Goal: Transaction & Acquisition: Purchase product/service

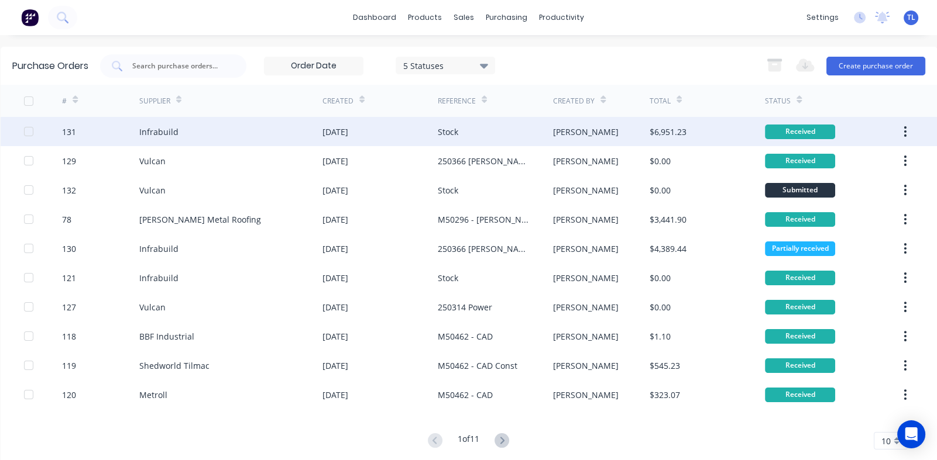
click at [348, 132] on div "[DATE]" at bounding box center [335, 132] width 26 height 12
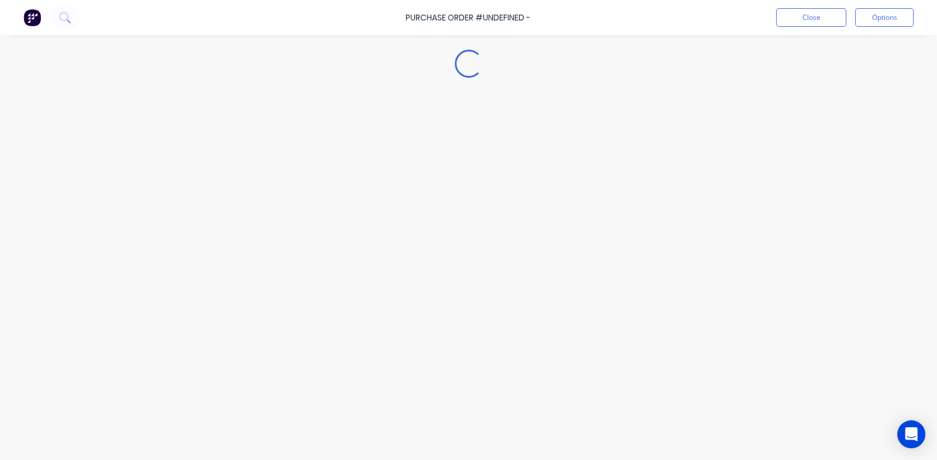
type textarea "x"
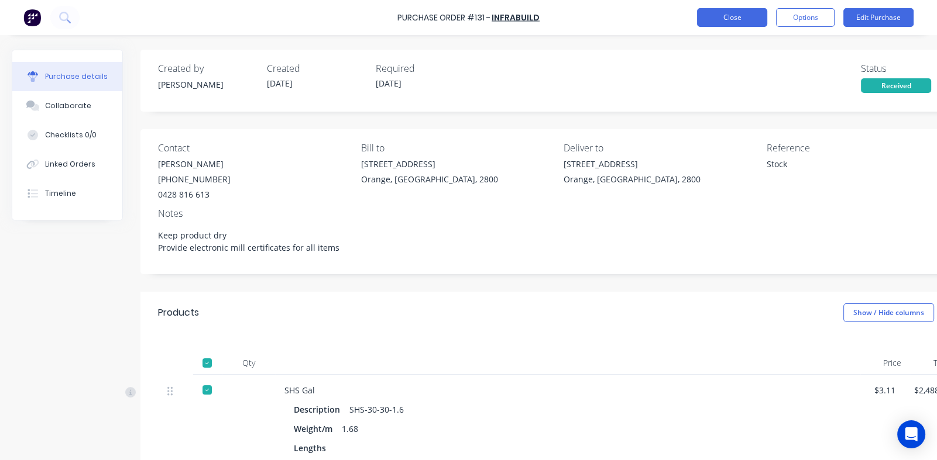
click at [728, 14] on button "Close" at bounding box center [732, 17] width 70 height 19
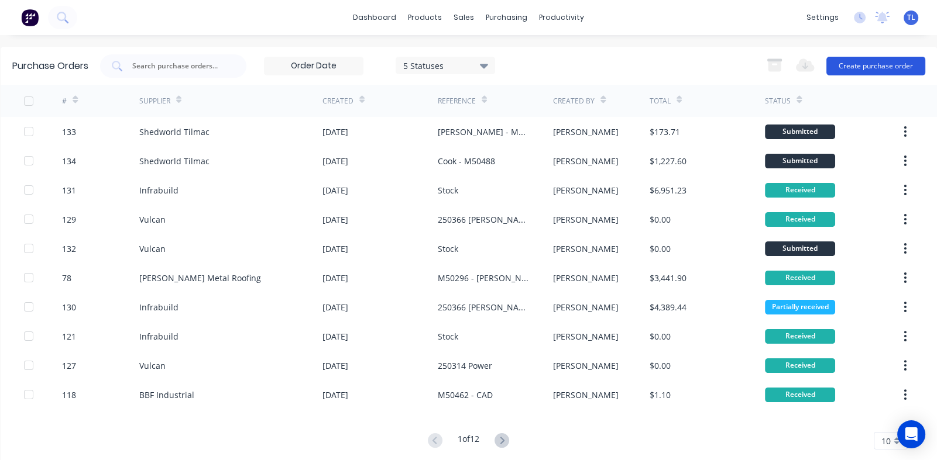
click at [858, 63] on button "Create purchase order" at bounding box center [875, 66] width 99 height 19
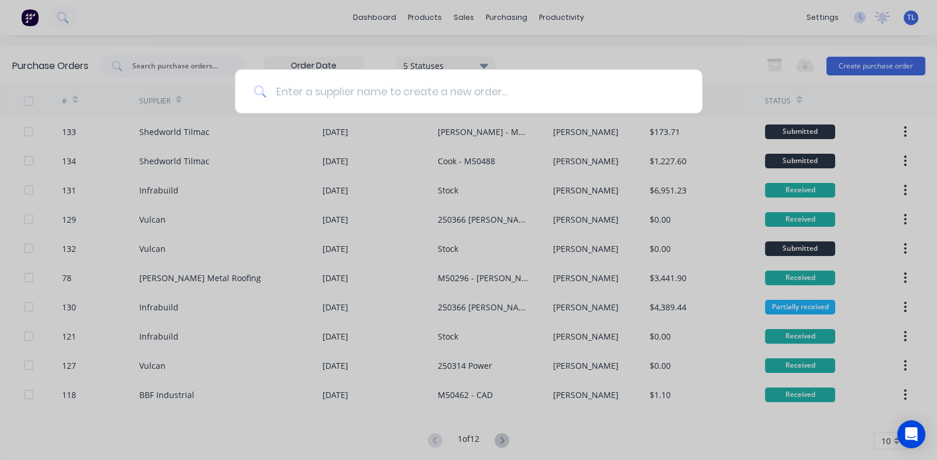
click at [389, 97] on input at bounding box center [474, 92] width 417 height 44
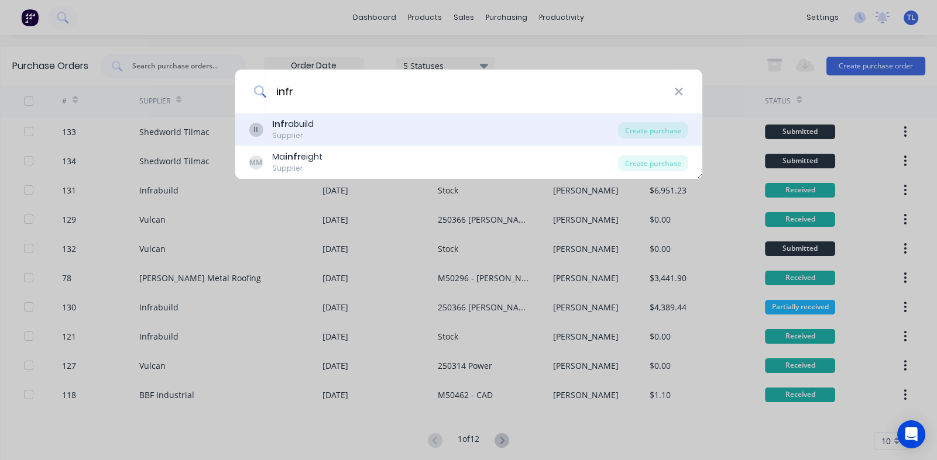
type input "infr"
click at [284, 130] on div "Supplier" at bounding box center [293, 135] width 42 height 11
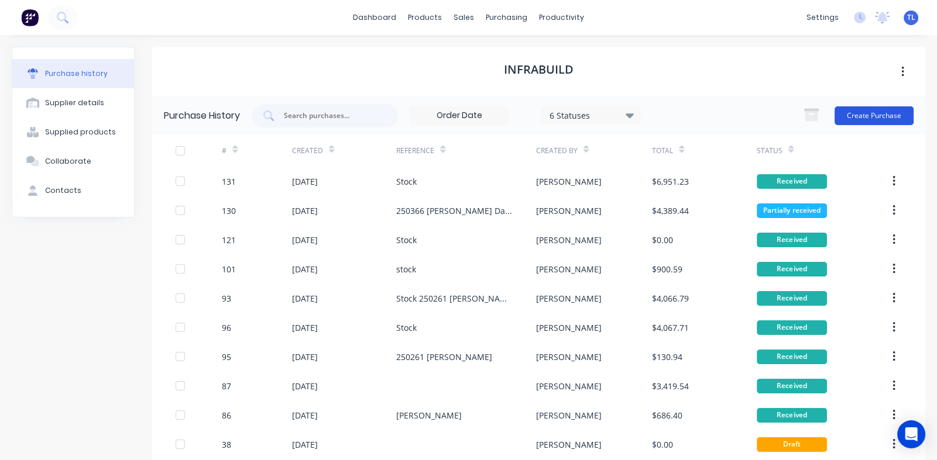
click at [853, 119] on button "Create Purchase" at bounding box center [873, 115] width 79 height 19
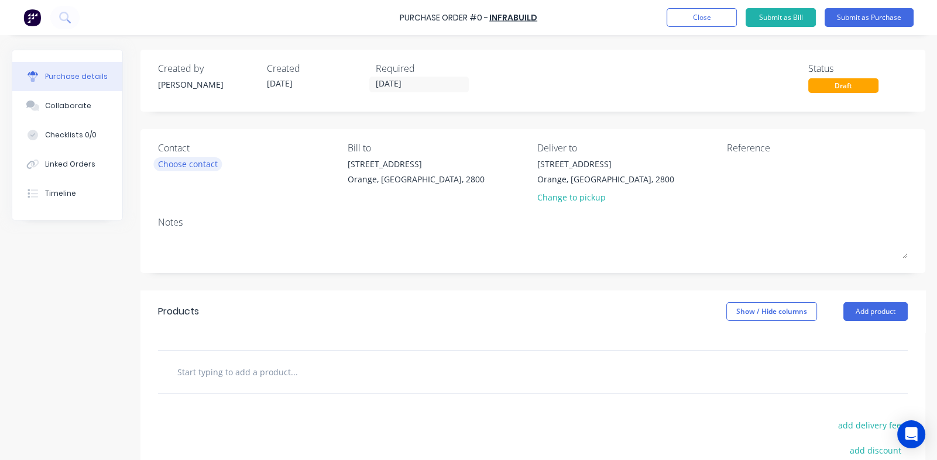
click at [185, 158] on div "Choose contact" at bounding box center [188, 164] width 60 height 12
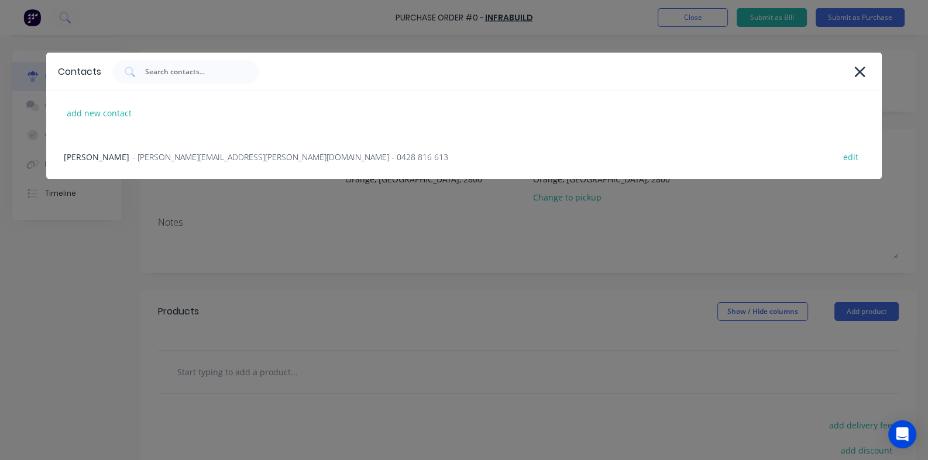
click at [185, 156] on span "- [PERSON_NAME][EMAIL_ADDRESS][PERSON_NAME][DOMAIN_NAME] - 0428 816 613" at bounding box center [290, 157] width 316 height 12
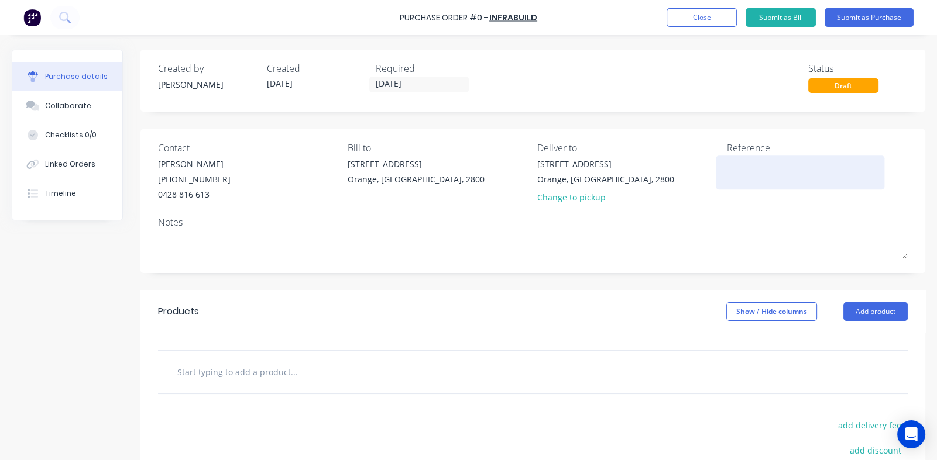
click at [740, 170] on textarea at bounding box center [800, 171] width 146 height 26
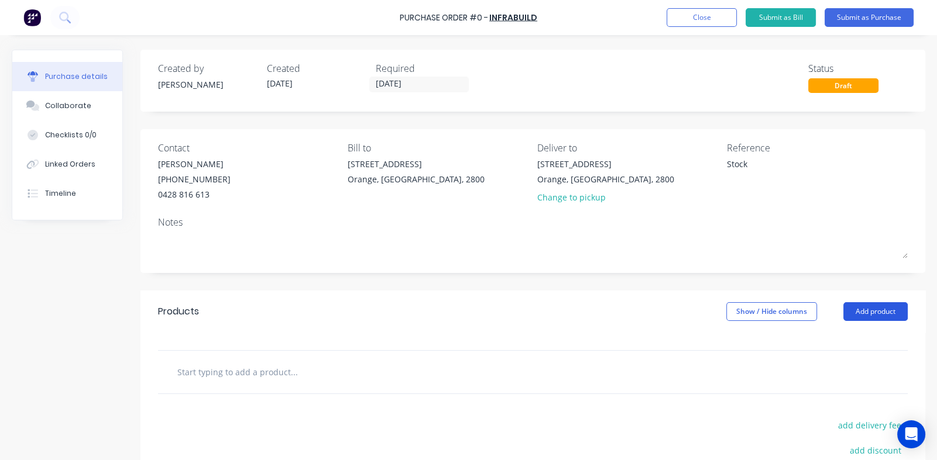
type textarea "Stock"
type textarea "x"
type textarea "Stock"
click at [865, 309] on button "Add product" at bounding box center [875, 311] width 64 height 19
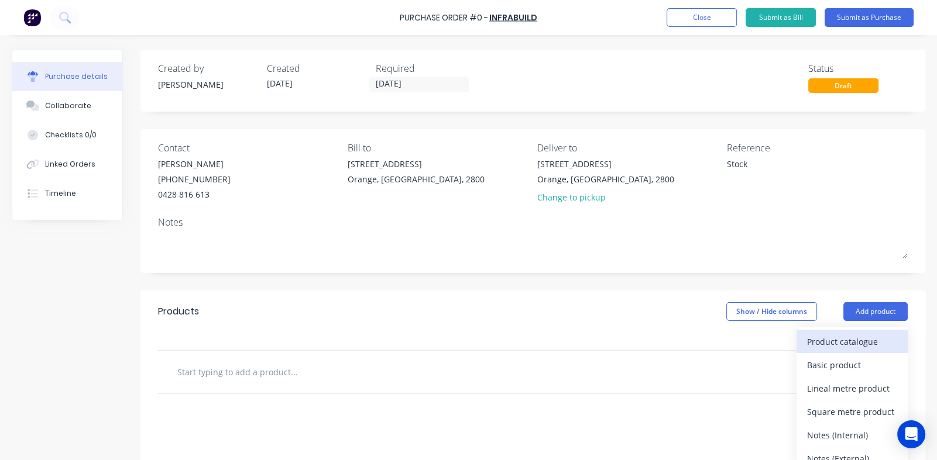
click at [847, 345] on div "Product catalogue" at bounding box center [852, 341] width 90 height 17
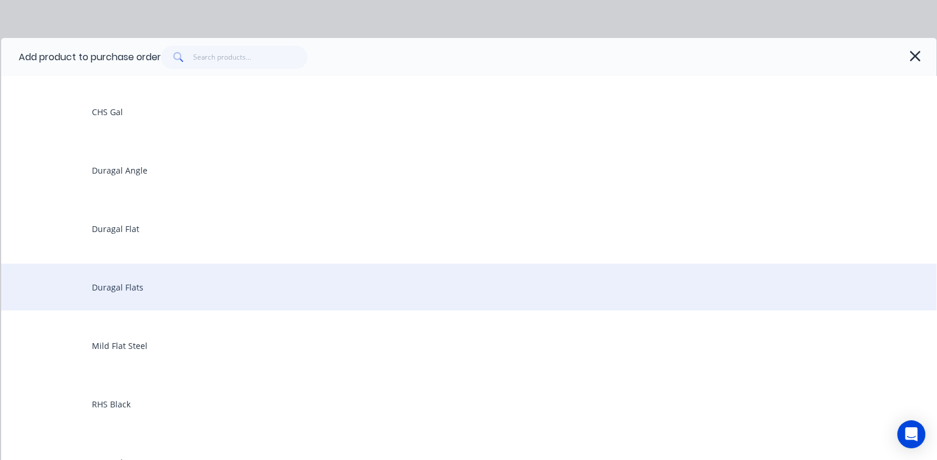
scroll to position [292, 0]
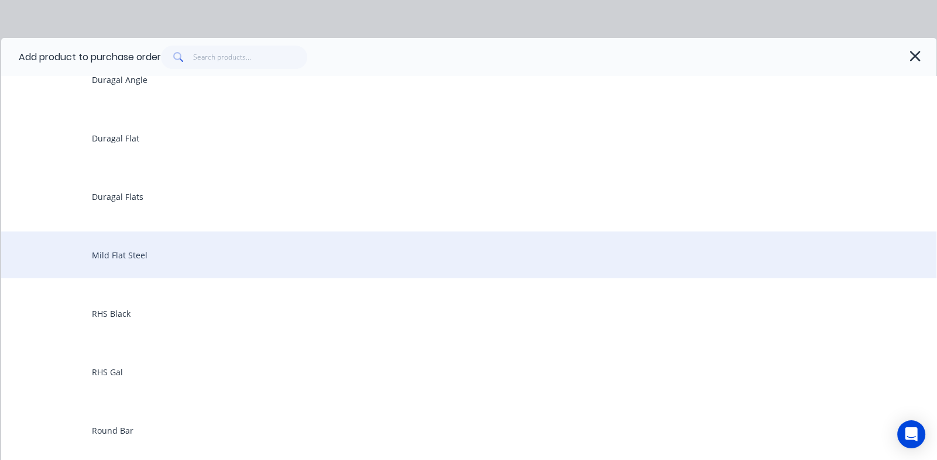
click at [127, 262] on div "Mild Flat Steel" at bounding box center [468, 255] width 935 height 47
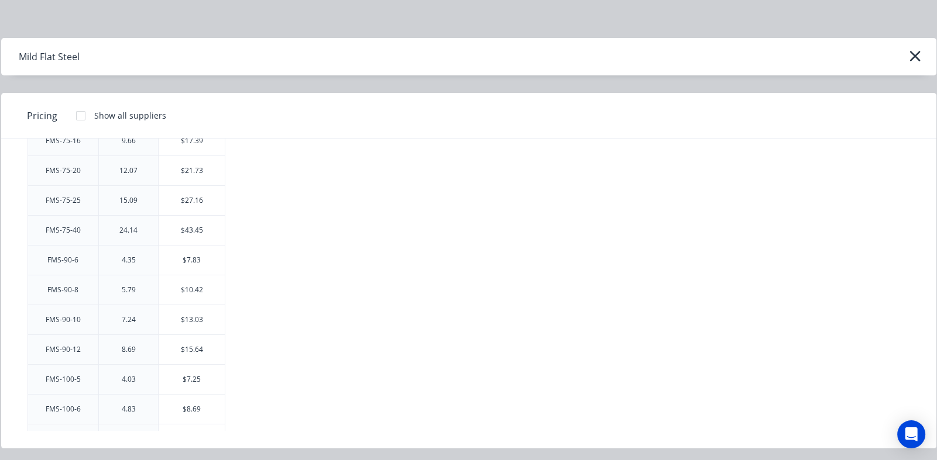
scroll to position [1930, 0]
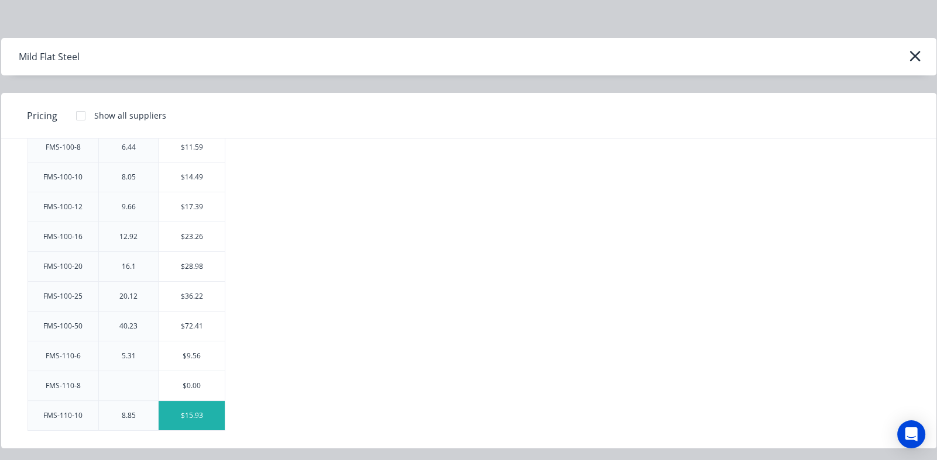
click at [196, 409] on div "$15.93" at bounding box center [192, 415] width 66 height 29
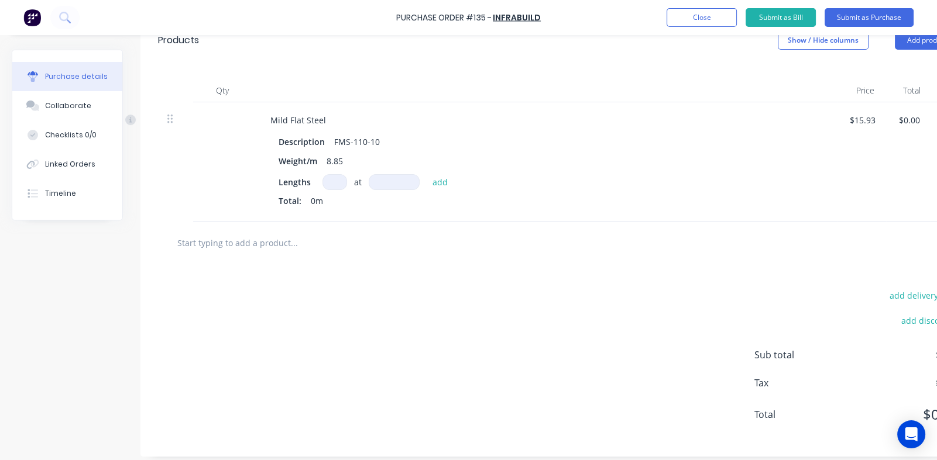
scroll to position [288, 0]
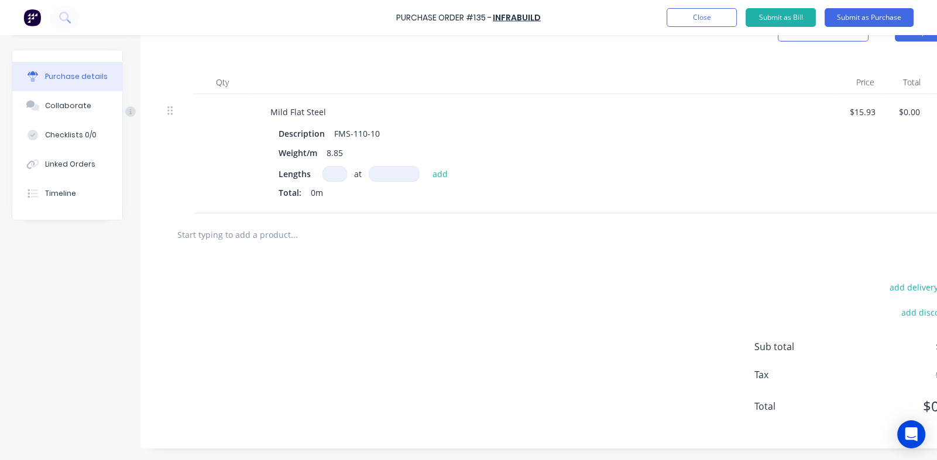
click at [332, 166] on input at bounding box center [334, 174] width 25 height 16
type textarea "x"
type input "4"
type textarea "x"
type input "4"
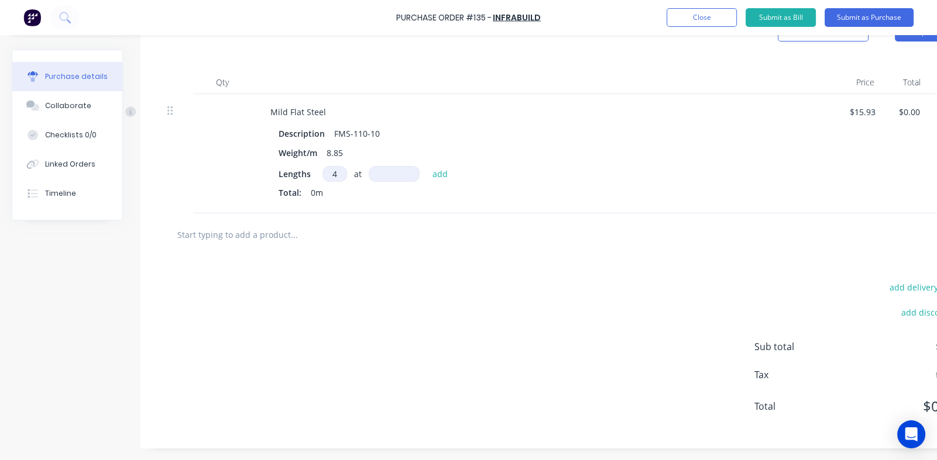
click at [399, 168] on input at bounding box center [394, 174] width 51 height 16
type textarea "x"
type input "6"
type textarea "x"
type input "60"
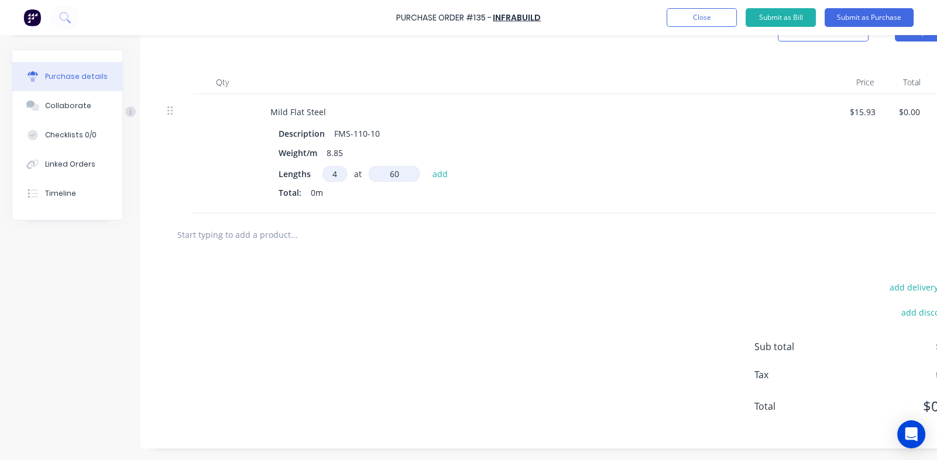
type textarea "x"
type input "600"
type textarea "x"
type input "6000"
type textarea "x"
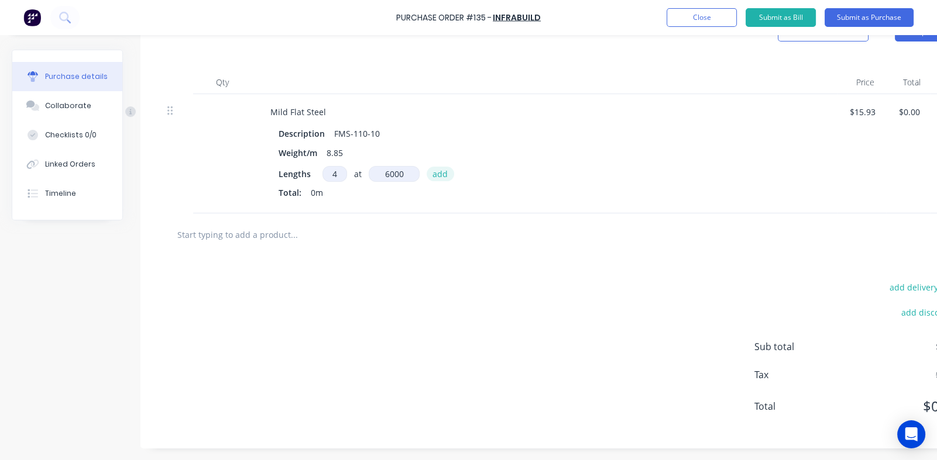
type input "6000mm"
click at [442, 167] on button "add" at bounding box center [439, 174] width 27 height 14
type textarea "x"
type input "$382.32"
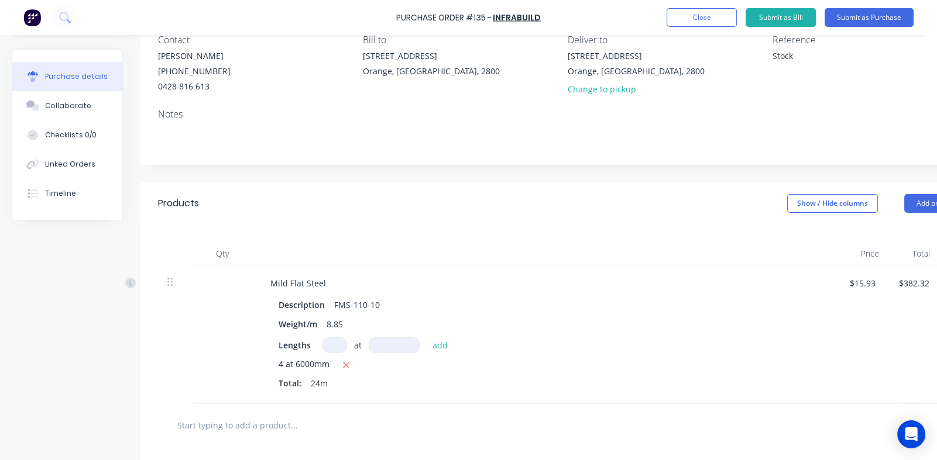
scroll to position [116, 0]
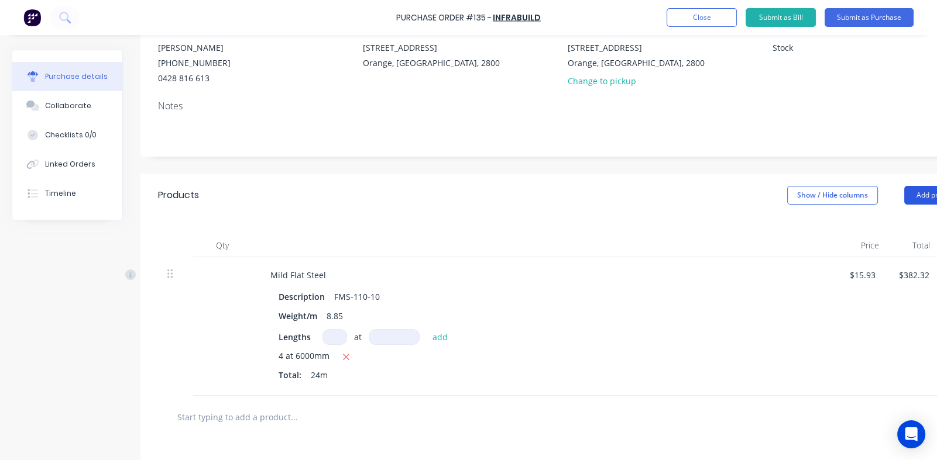
click at [914, 191] on button "Add product" at bounding box center [936, 195] width 64 height 19
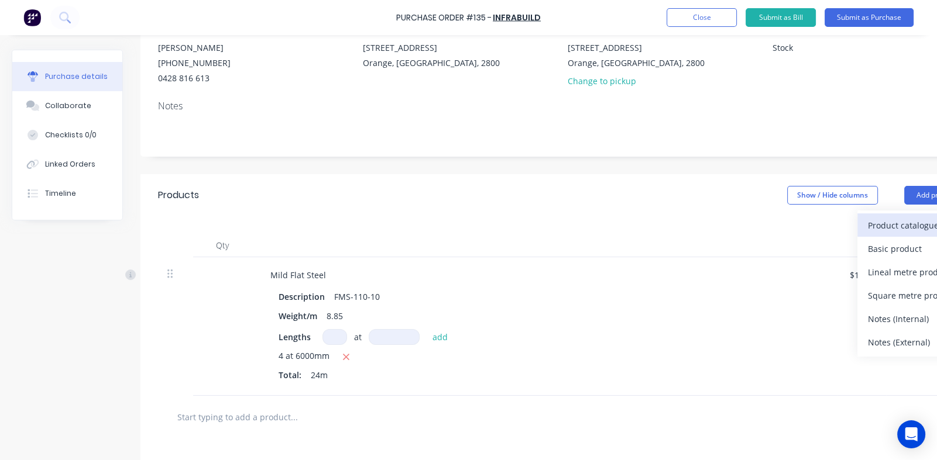
click at [872, 225] on div "Product catalogue" at bounding box center [913, 225] width 90 height 17
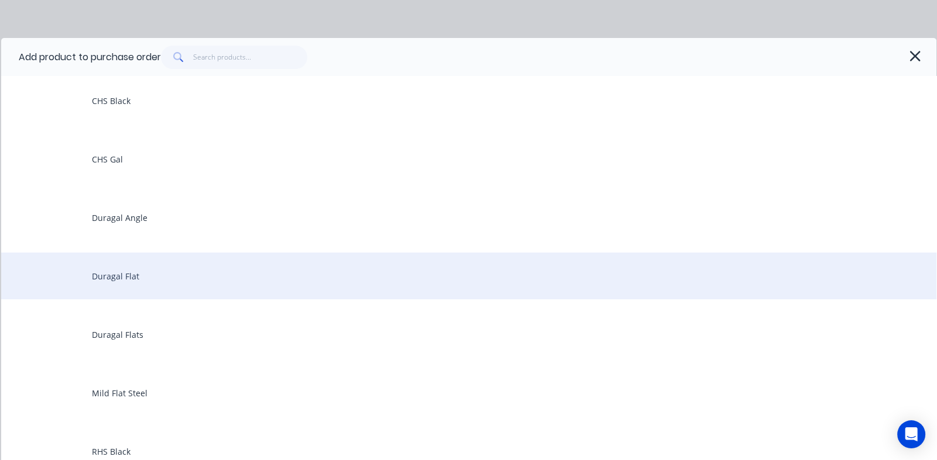
scroll to position [292, 0]
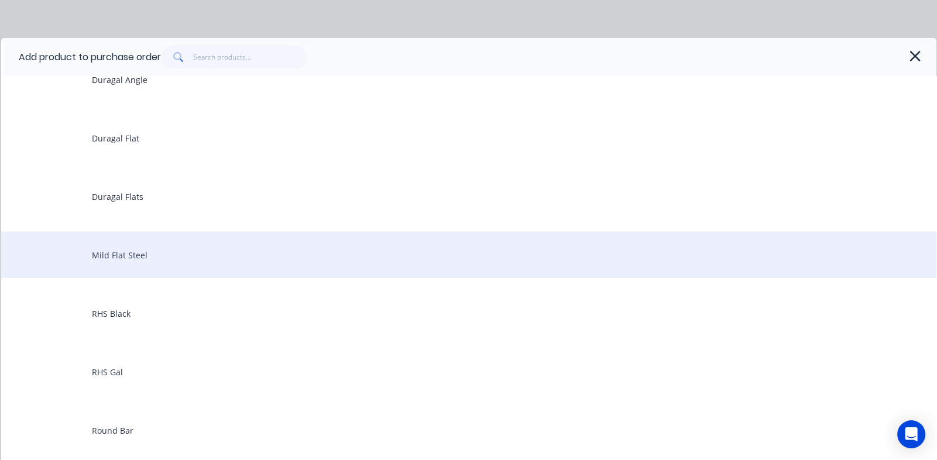
click at [125, 255] on div "Mild Flat Steel" at bounding box center [468, 255] width 935 height 47
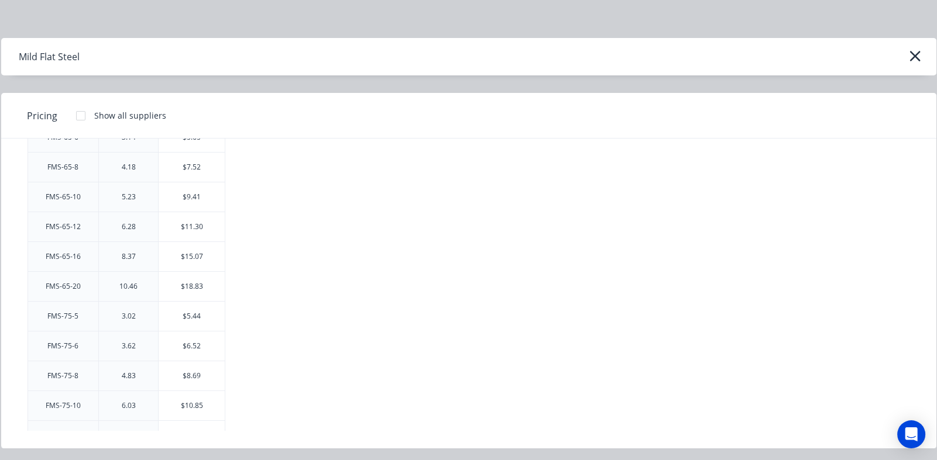
scroll to position [1287, 0]
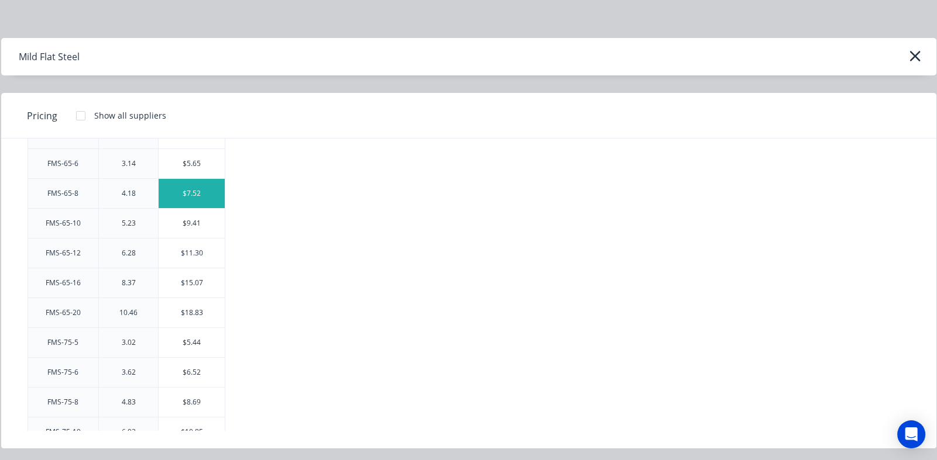
click at [196, 184] on div "$7.52" at bounding box center [192, 193] width 66 height 29
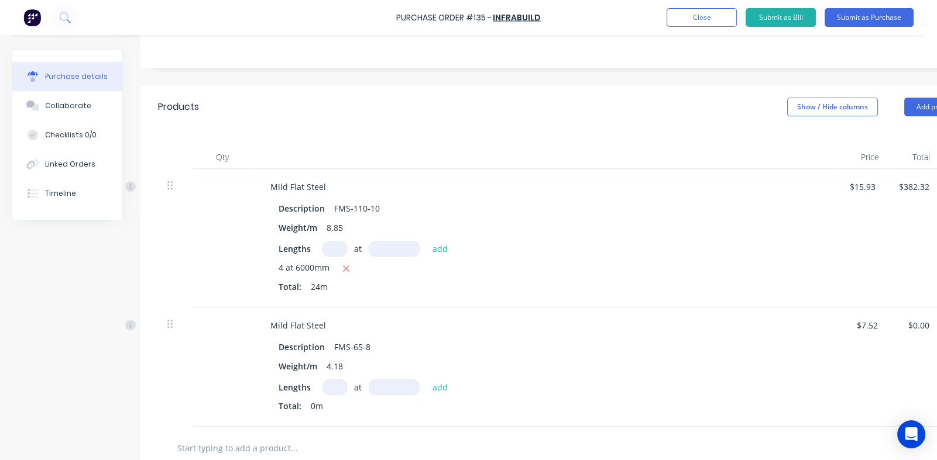
scroll to position [292, 0]
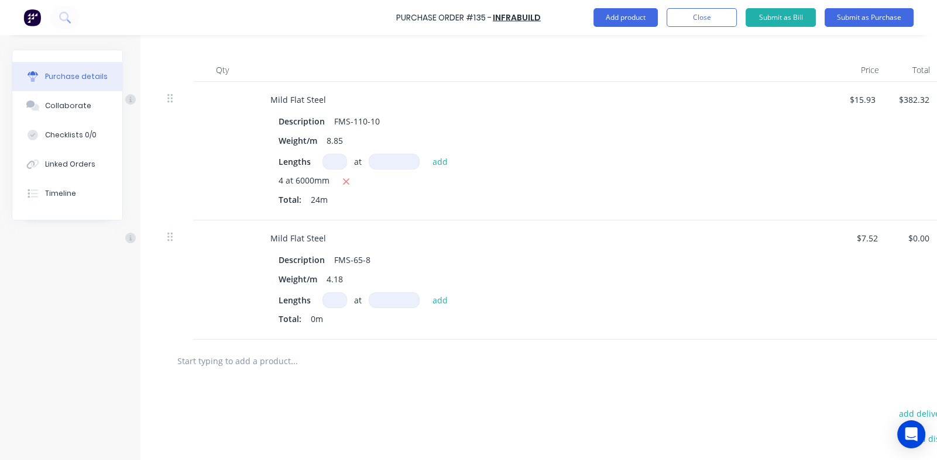
click at [334, 158] on input at bounding box center [334, 162] width 25 height 16
type textarea "x"
type input "8"
click at [388, 159] on input at bounding box center [394, 162] width 51 height 16
type textarea "x"
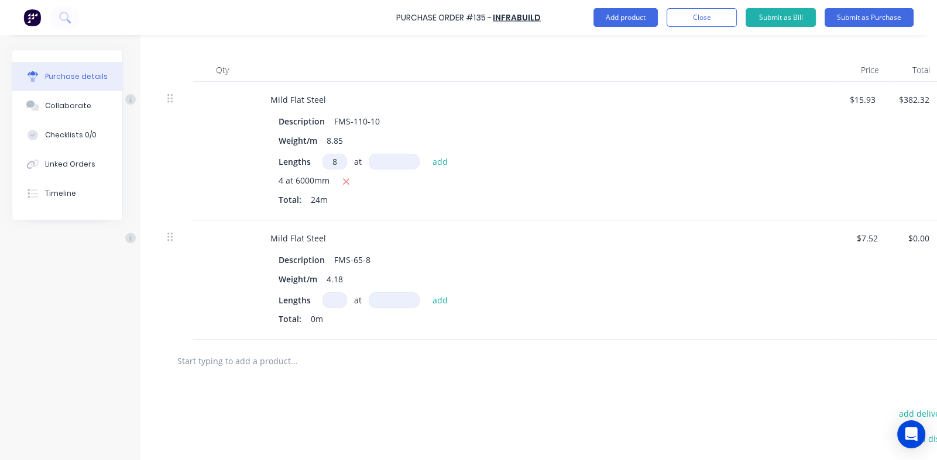
type input "6"
type textarea "x"
type input "60"
type textarea "x"
type input "600"
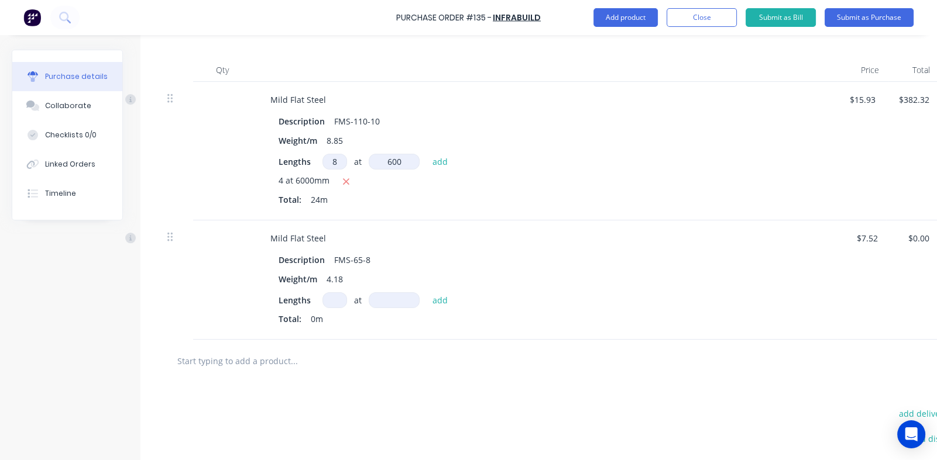
type textarea "x"
type input "6000"
type textarea "x"
type input "600"
type textarea "x"
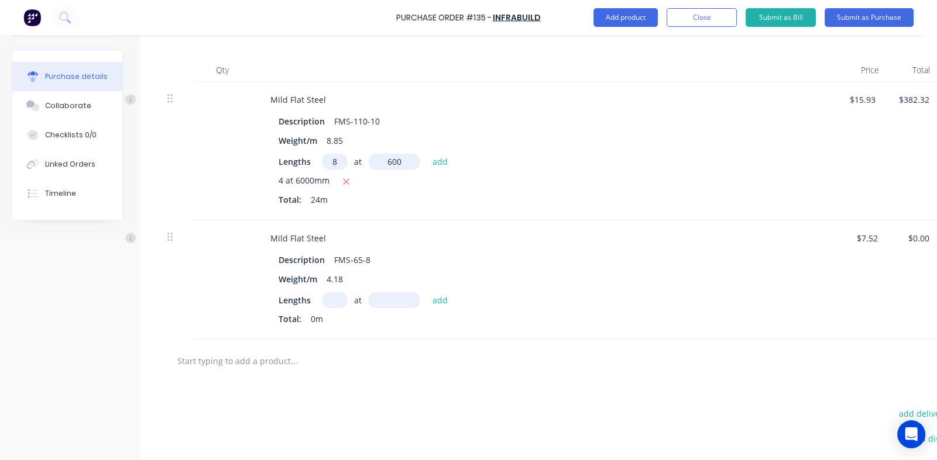
type input "60"
type textarea "x"
type input "6"
type textarea "x"
click at [336, 161] on input "8" at bounding box center [334, 162] width 25 height 16
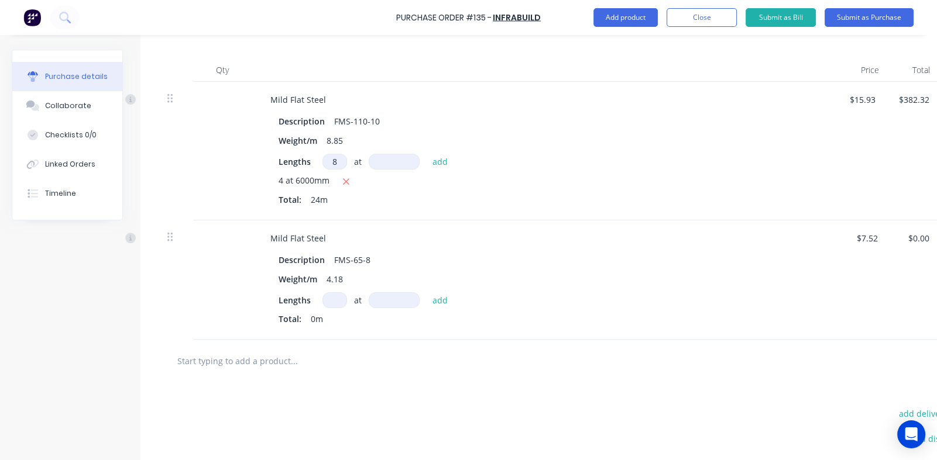
type textarea "x"
click at [336, 299] on input at bounding box center [334, 300] width 25 height 16
type textarea "x"
type input "8"
type textarea "x"
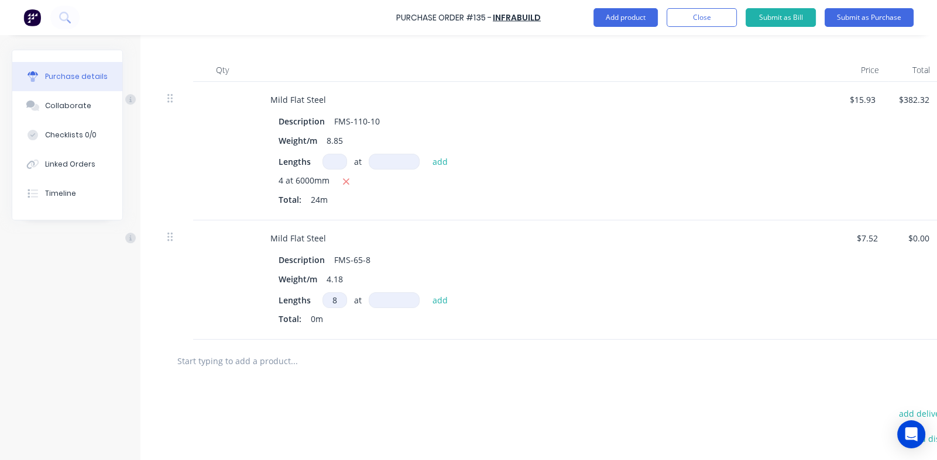
type input "8"
click at [386, 299] on input at bounding box center [394, 300] width 51 height 16
type textarea "x"
type input "6"
type textarea "x"
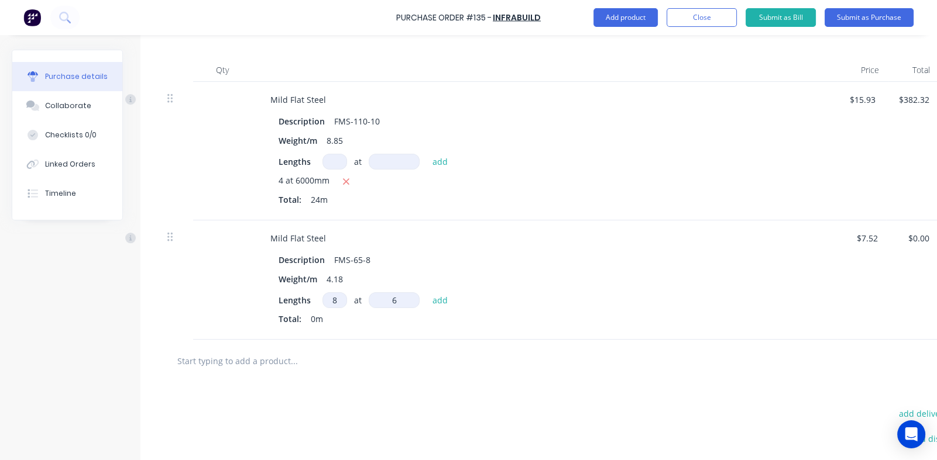
type input "60"
type textarea "x"
type input "600"
type textarea "x"
type input "6000"
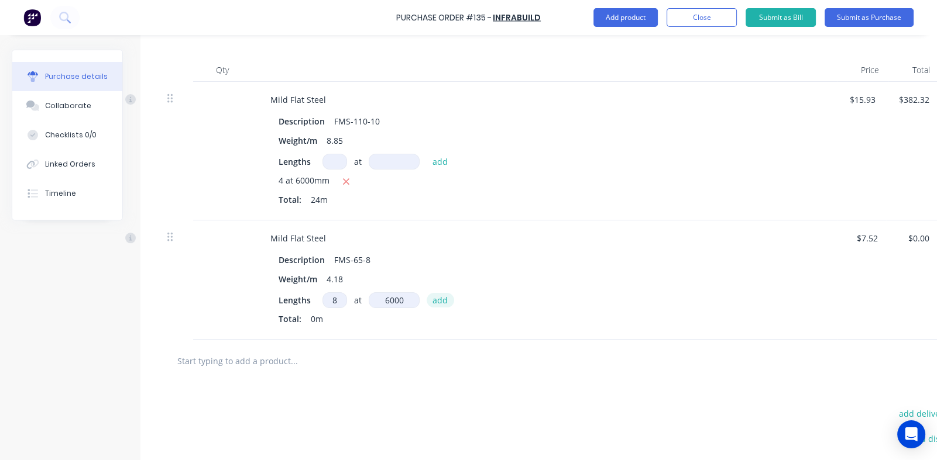
type textarea "x"
type input "6000mm"
click at [439, 302] on button "add" at bounding box center [439, 300] width 27 height 14
type textarea "x"
type input "$360.96"
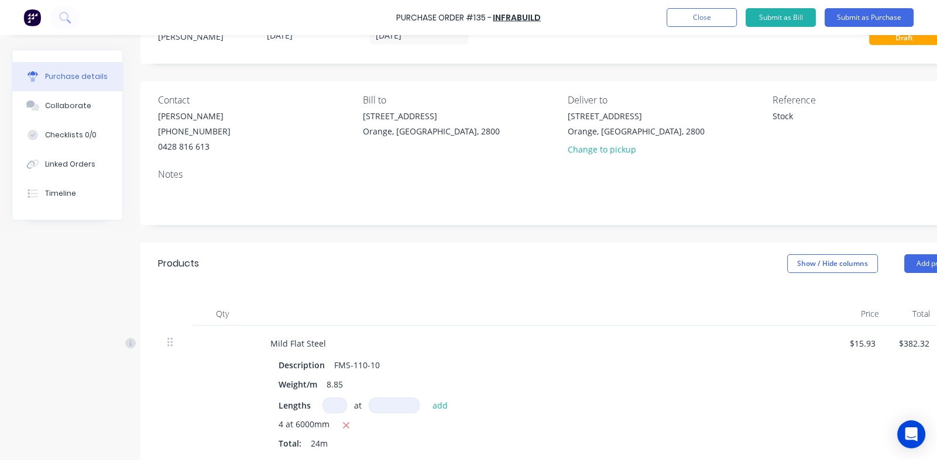
scroll to position [0, 0]
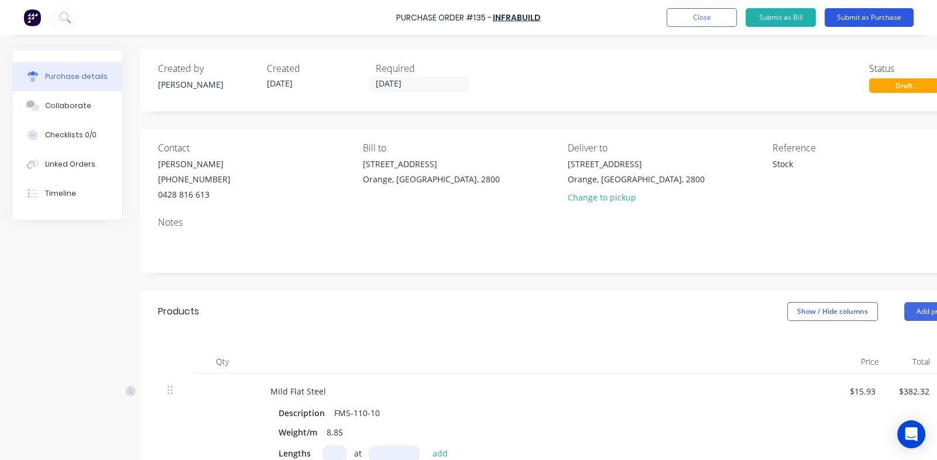
click at [855, 11] on button "Submit as Purchase" at bounding box center [868, 17] width 89 height 19
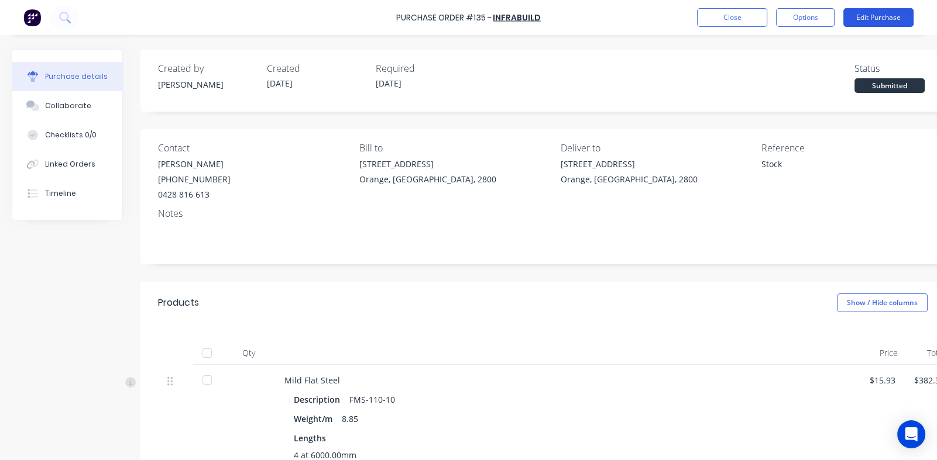
click at [870, 18] on button "Edit Purchase" at bounding box center [878, 17] width 70 height 19
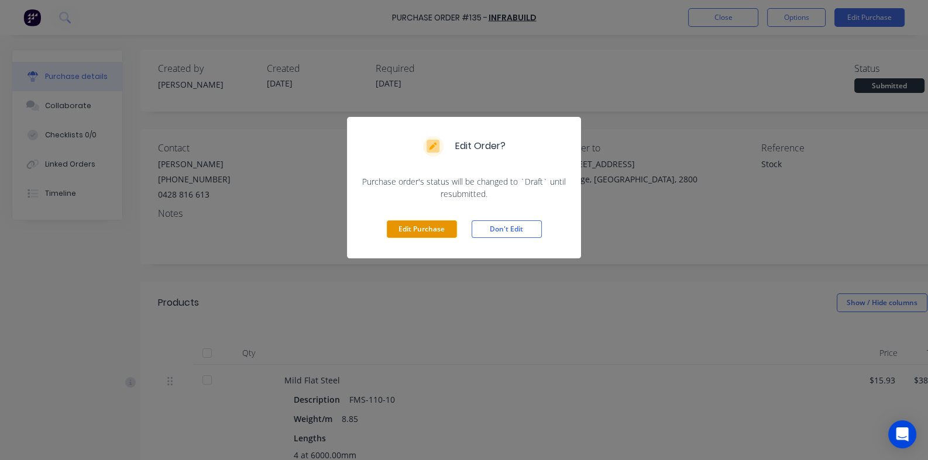
click at [419, 232] on button "Edit Purchase" at bounding box center [422, 230] width 70 height 18
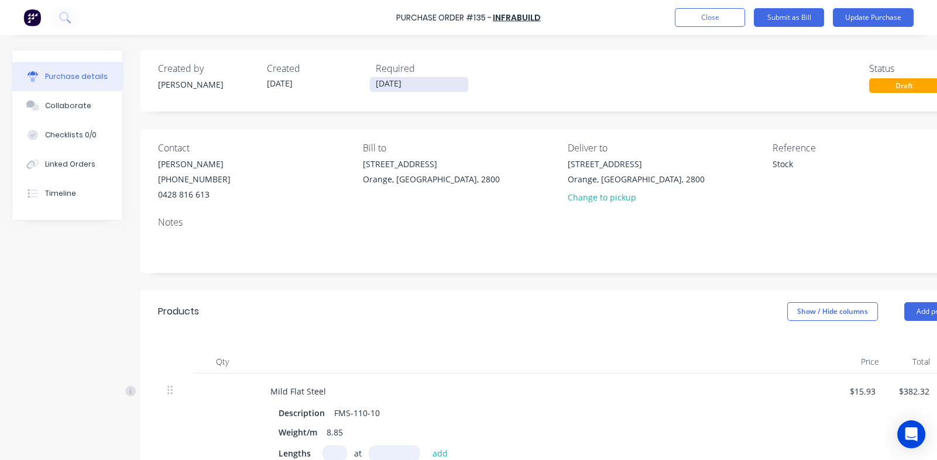
click at [385, 81] on input "[DATE]" at bounding box center [419, 84] width 98 height 15
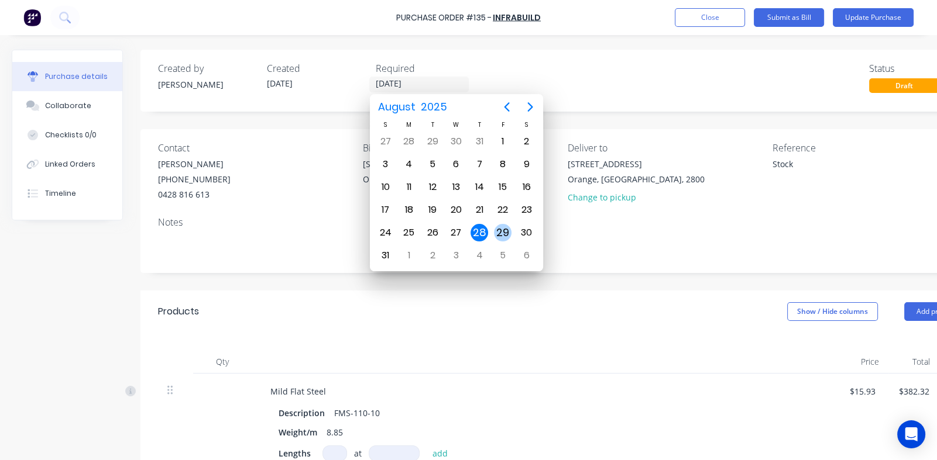
click at [501, 228] on div "29" at bounding box center [503, 233] width 18 height 18
type textarea "x"
type input "[DATE]"
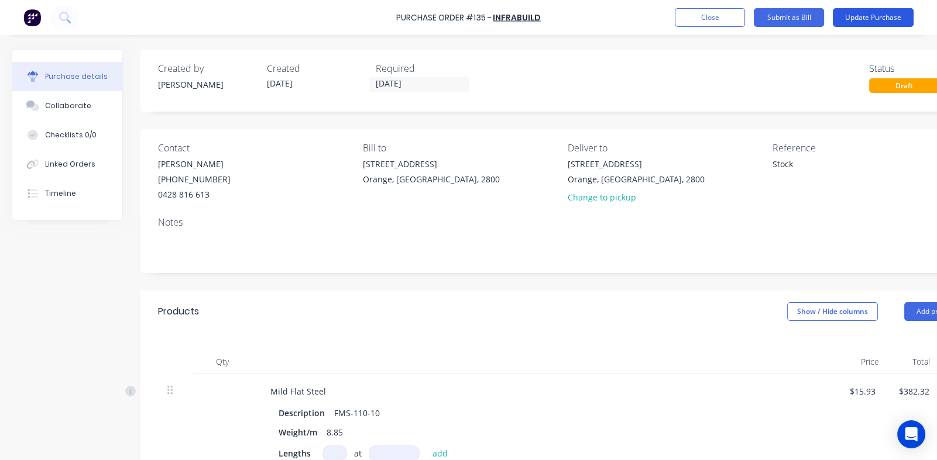
click at [865, 12] on button "Update Purchase" at bounding box center [872, 17] width 81 height 19
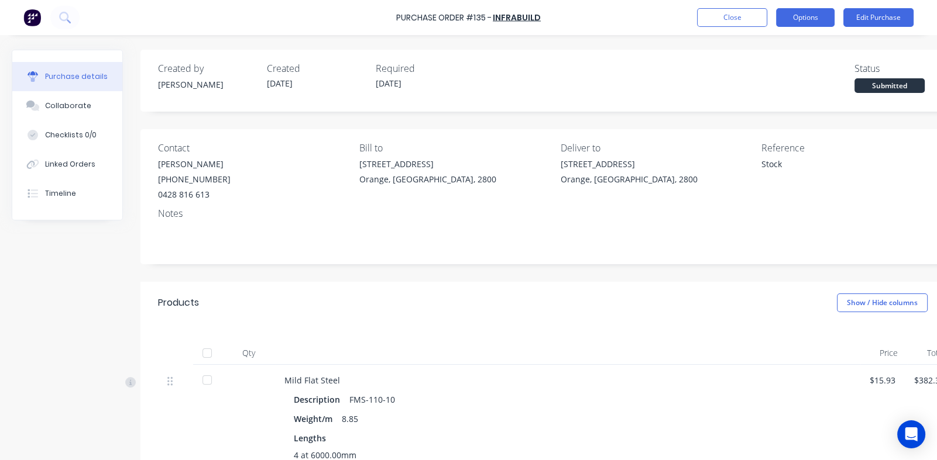
click at [793, 18] on button "Options" at bounding box center [805, 17] width 58 height 19
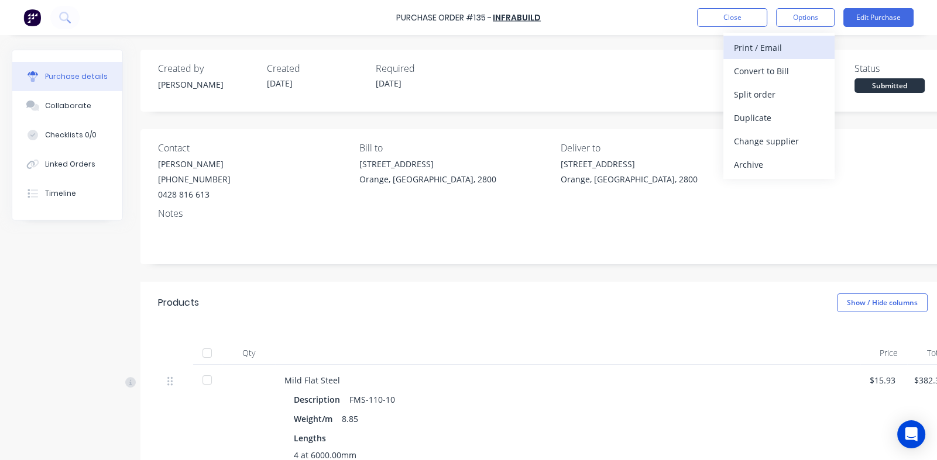
click at [752, 43] on div "Print / Email" at bounding box center [779, 47] width 90 height 17
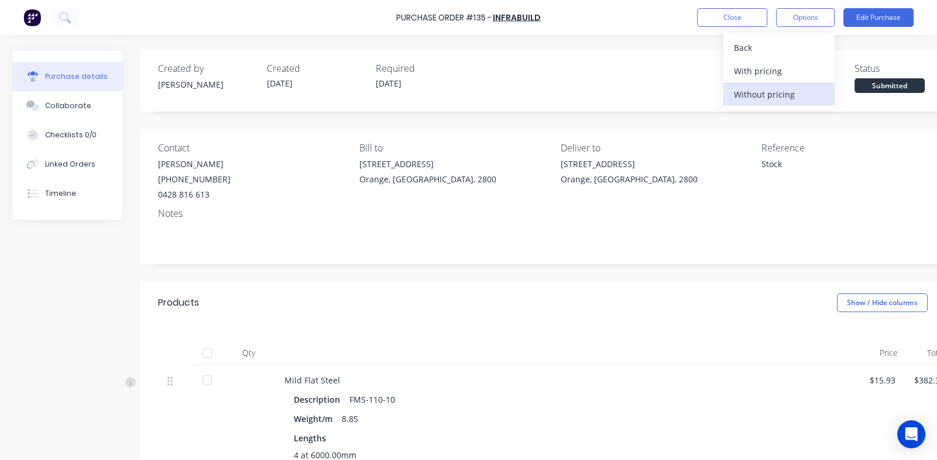
click at [757, 89] on div "Without pricing" at bounding box center [779, 94] width 90 height 17
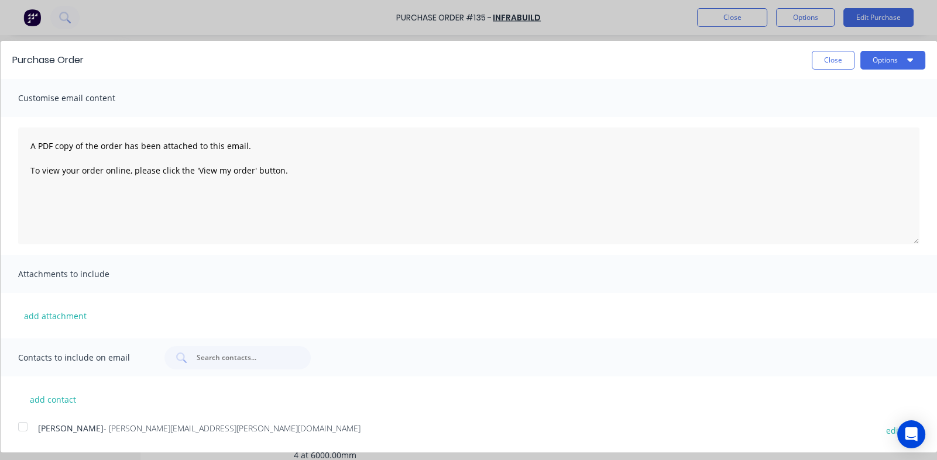
click at [23, 428] on div at bounding box center [22, 426] width 23 height 23
click at [873, 63] on button "Options" at bounding box center [892, 60] width 65 height 19
click at [833, 111] on div "Email" at bounding box center [869, 113] width 90 height 17
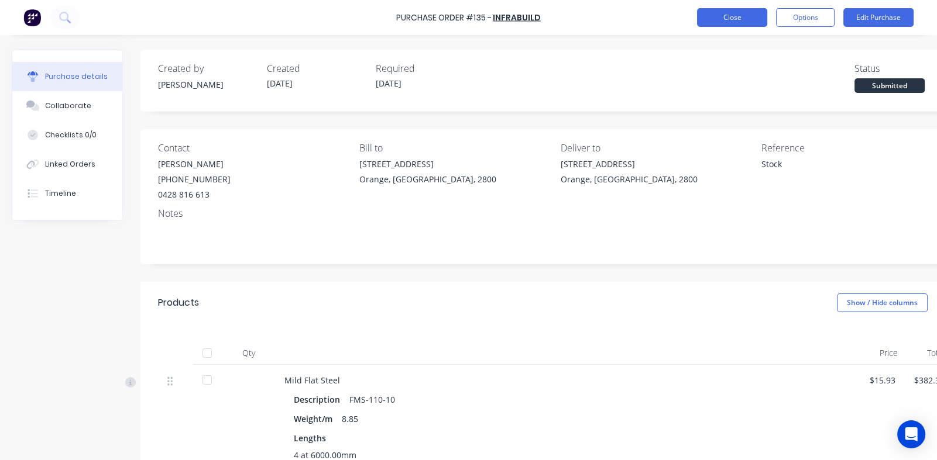
click at [733, 12] on button "Close" at bounding box center [732, 17] width 70 height 19
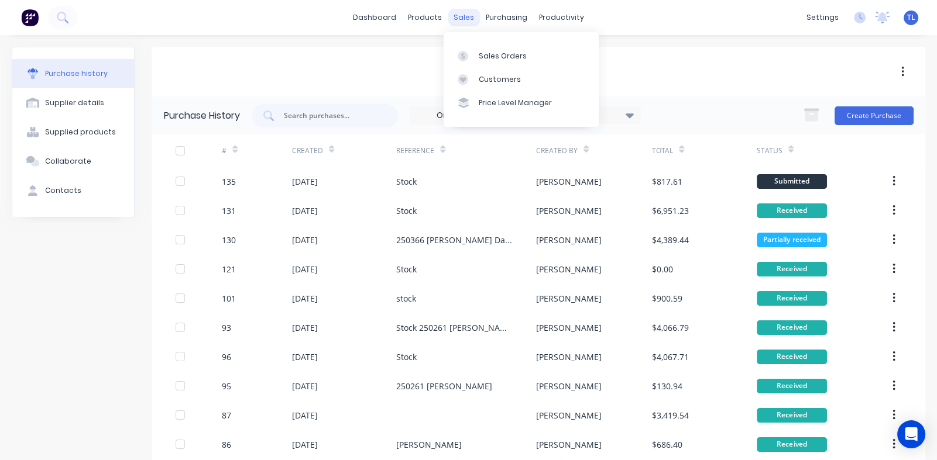
click at [460, 16] on div "sales" at bounding box center [464, 18] width 32 height 18
drag, startPoint x: 488, startPoint y: 56, endPoint x: 487, endPoint y: 65, distance: 9.5
click at [488, 56] on div "Sales Orders" at bounding box center [503, 56] width 48 height 11
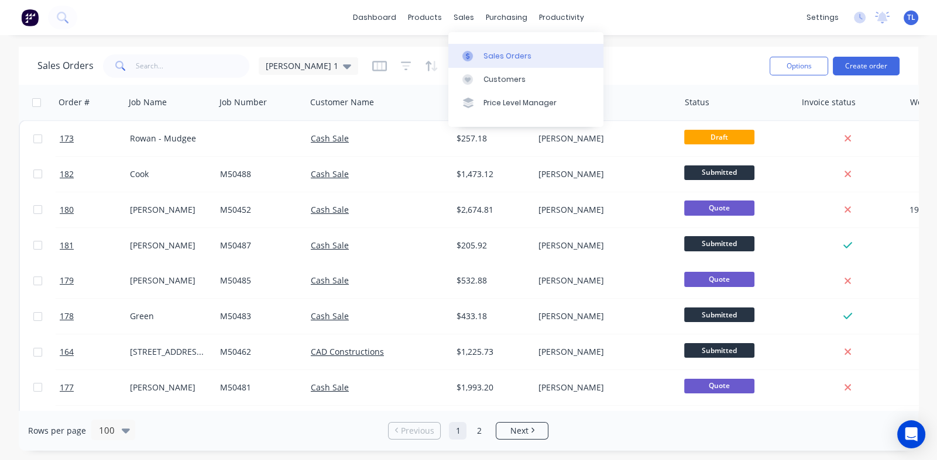
click at [507, 56] on div "Sales Orders" at bounding box center [507, 56] width 48 height 11
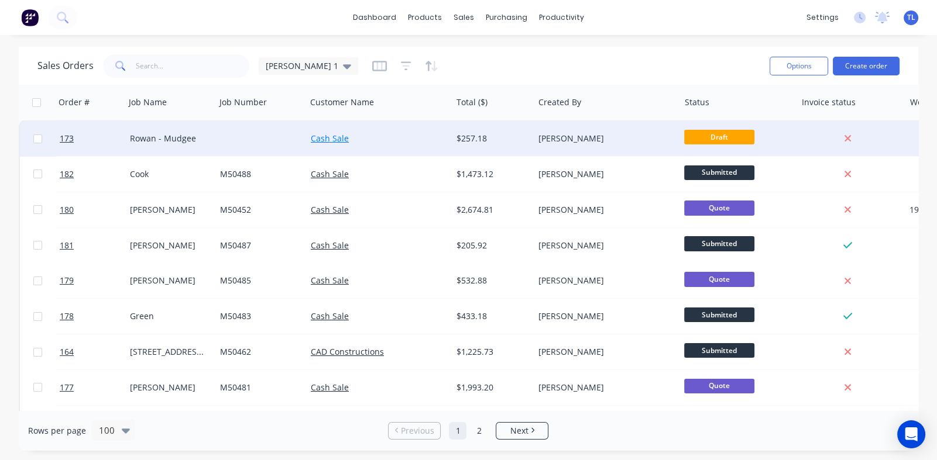
click at [328, 143] on link "Cash Sale" at bounding box center [330, 138] width 38 height 11
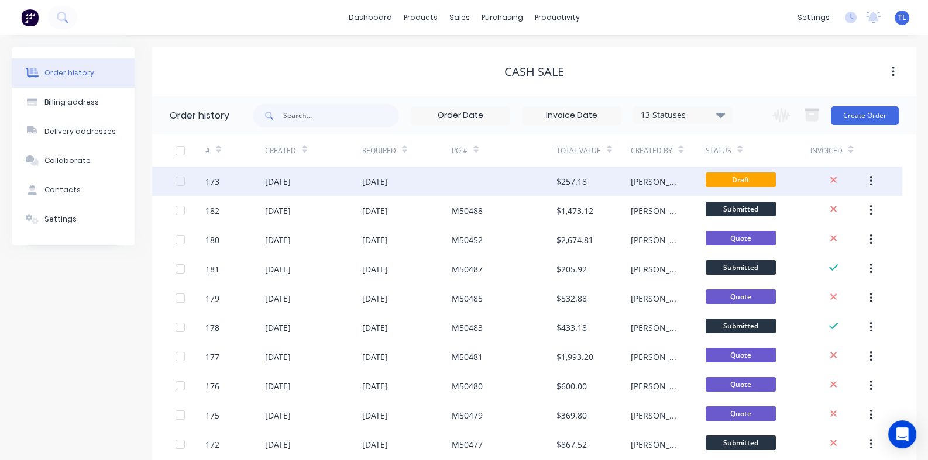
click at [331, 188] on div "[DATE]" at bounding box center [313, 181] width 97 height 29
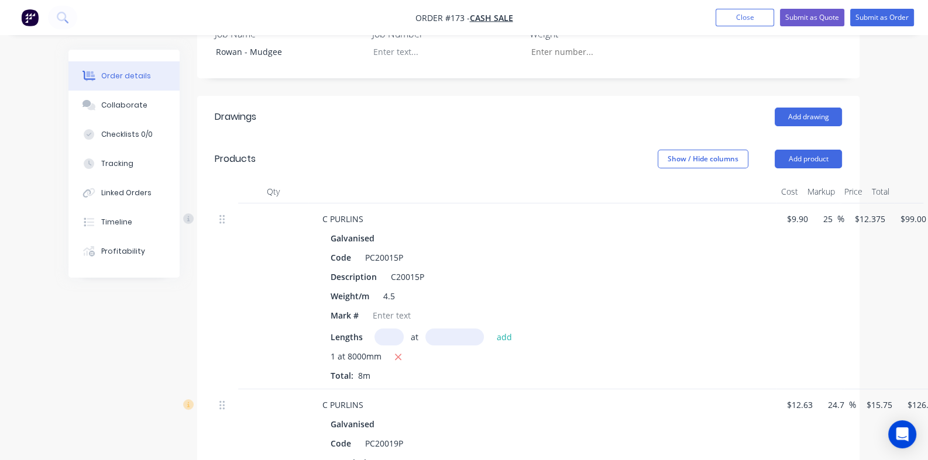
scroll to position [292, 0]
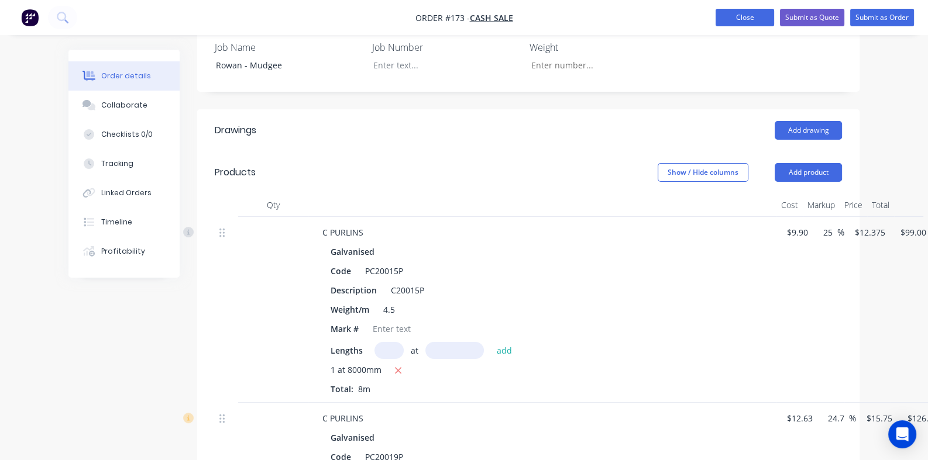
click at [729, 22] on button "Close" at bounding box center [744, 18] width 58 height 18
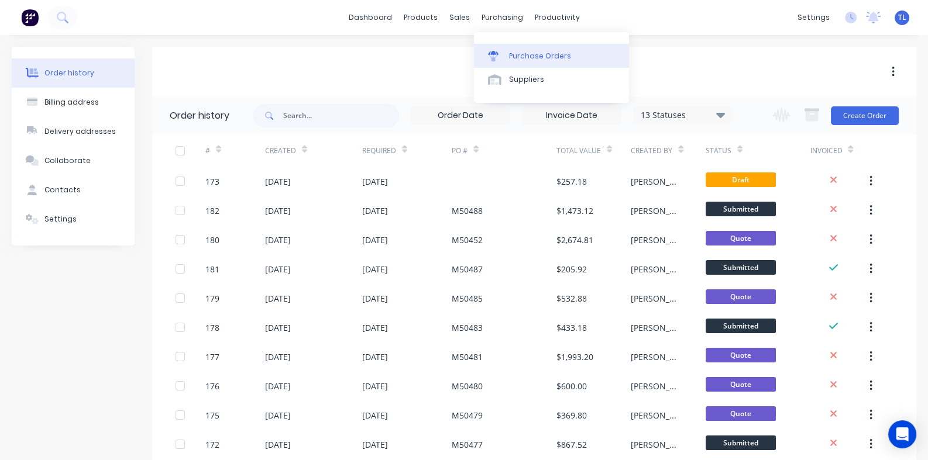
click at [524, 56] on div "Purchase Orders" at bounding box center [540, 56] width 62 height 11
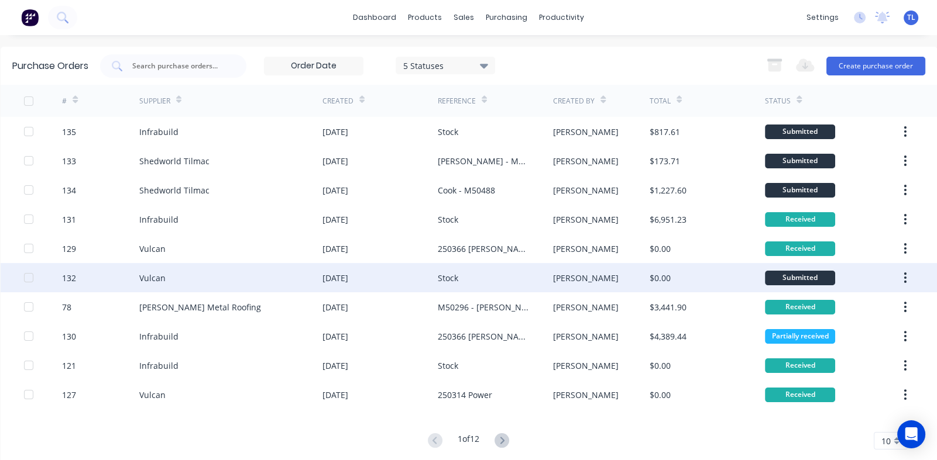
click at [300, 273] on div "Vulcan" at bounding box center [230, 277] width 183 height 29
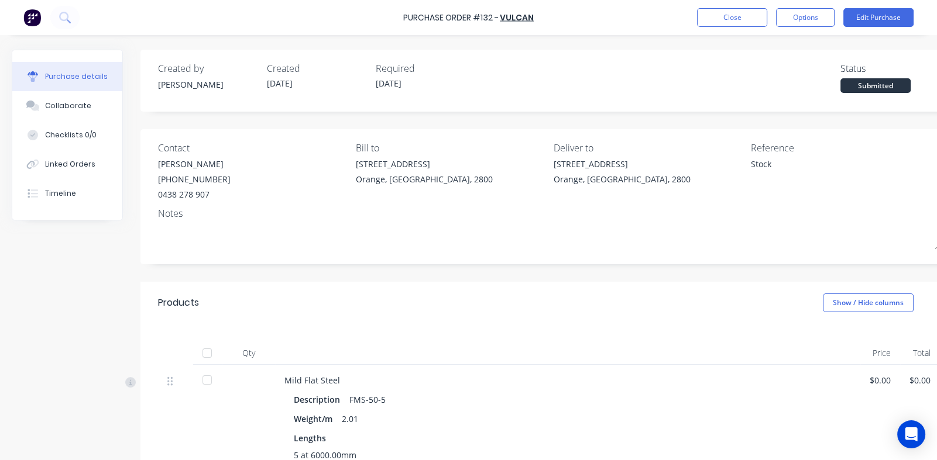
click at [206, 382] on div at bounding box center [206, 380] width 23 height 23
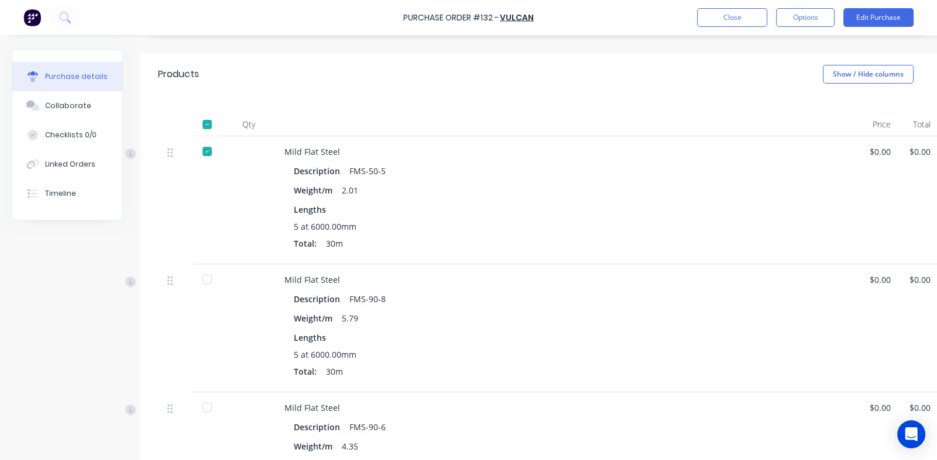
scroll to position [292, 0]
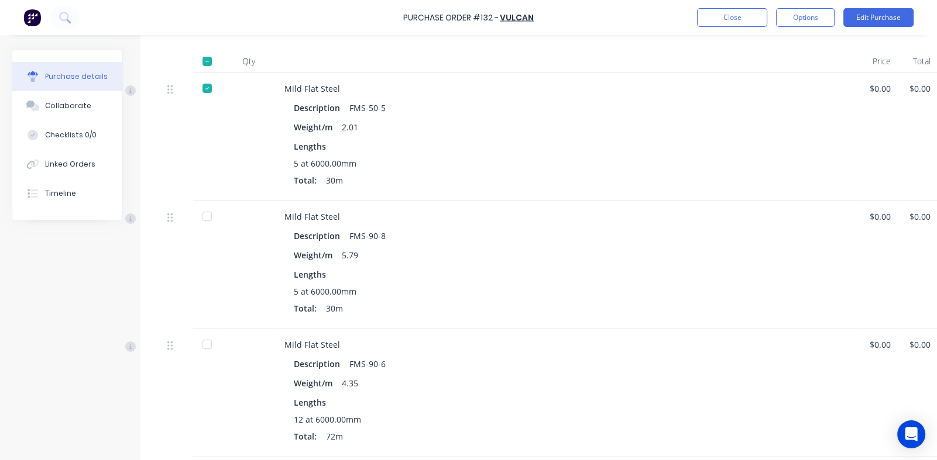
click at [207, 216] on div at bounding box center [206, 216] width 23 height 23
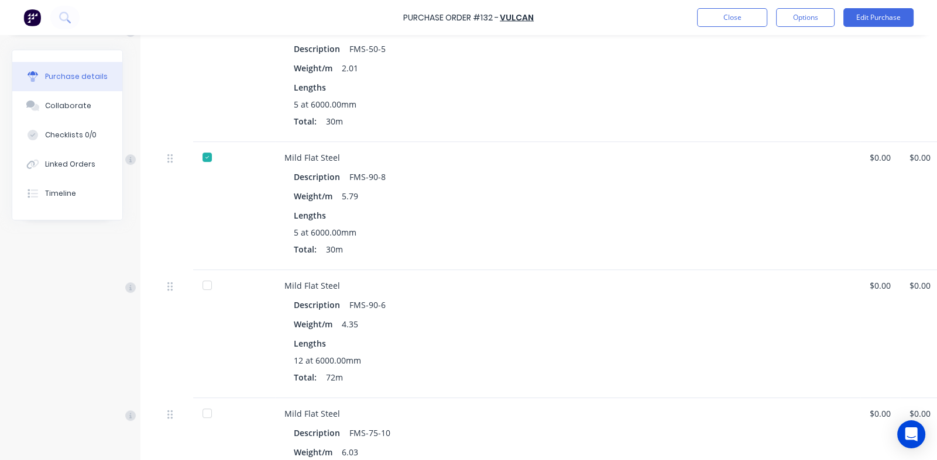
drag, startPoint x: 208, startPoint y: 285, endPoint x: 230, endPoint y: 307, distance: 31.4
click at [209, 287] on div at bounding box center [206, 285] width 23 height 23
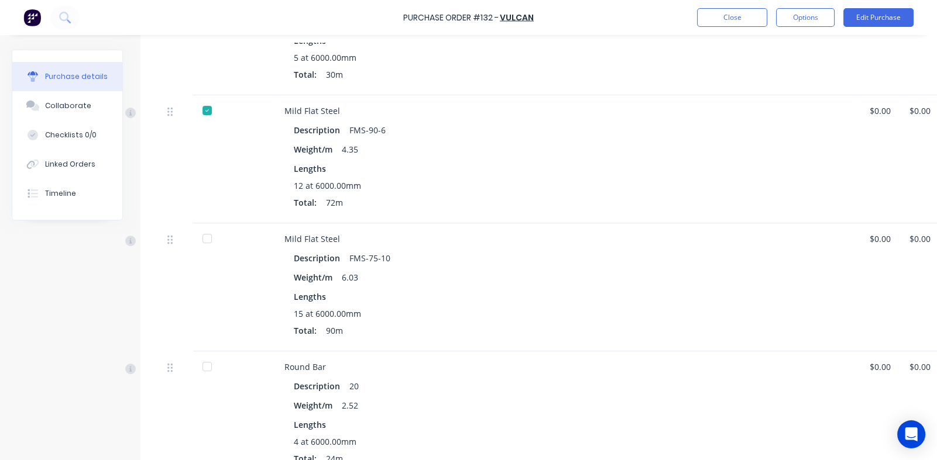
click at [209, 240] on div at bounding box center [206, 238] width 23 height 23
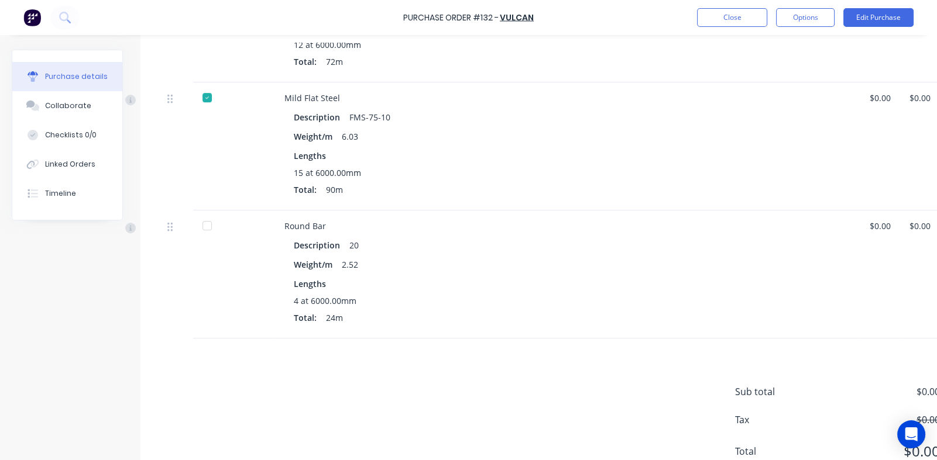
scroll to position [702, 0]
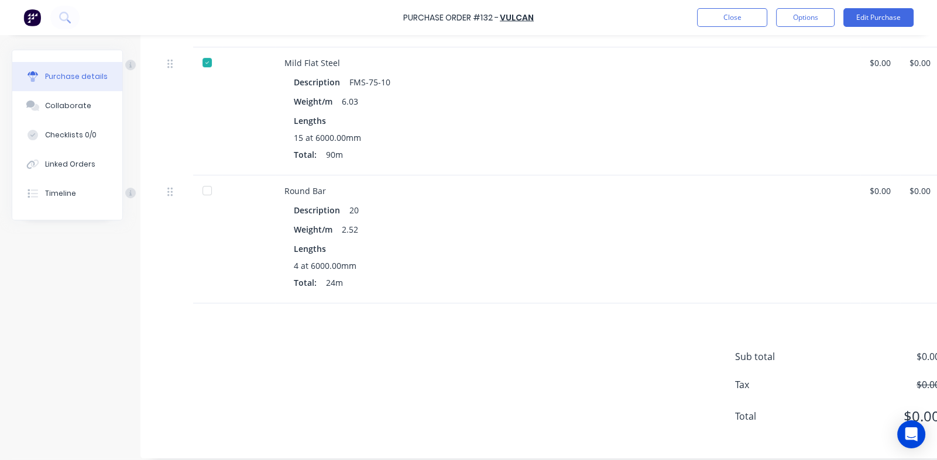
click at [207, 190] on div at bounding box center [206, 190] width 23 height 23
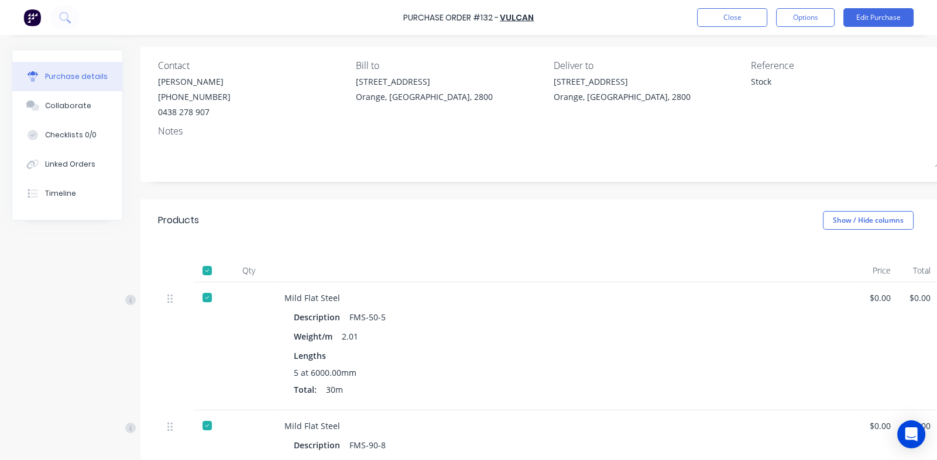
scroll to position [0, 0]
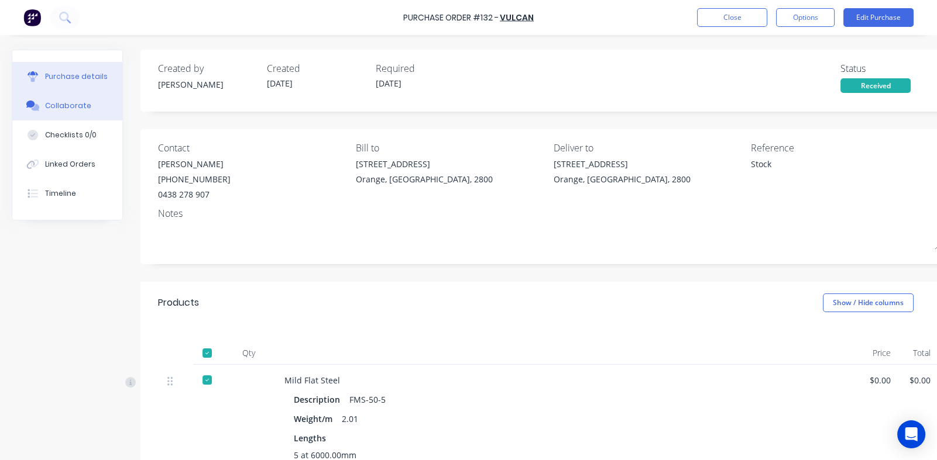
click at [67, 106] on div "Collaborate" at bounding box center [68, 106] width 46 height 11
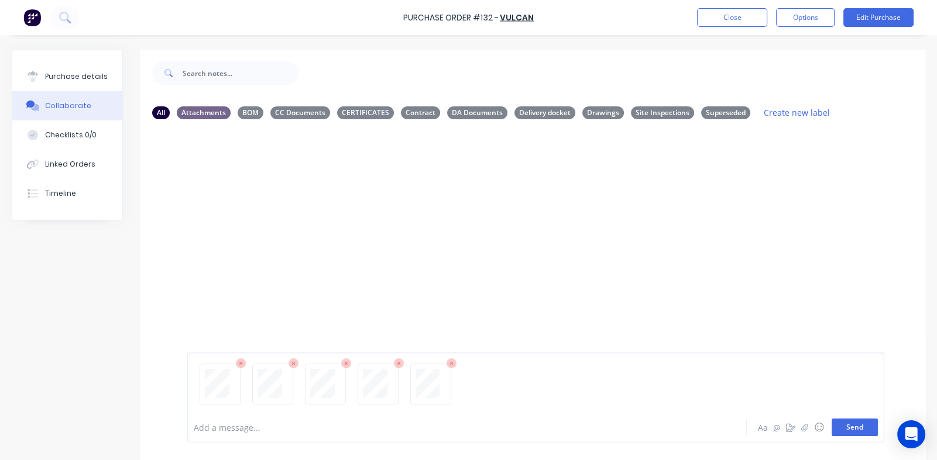
click at [848, 431] on button "Send" at bounding box center [854, 428] width 46 height 18
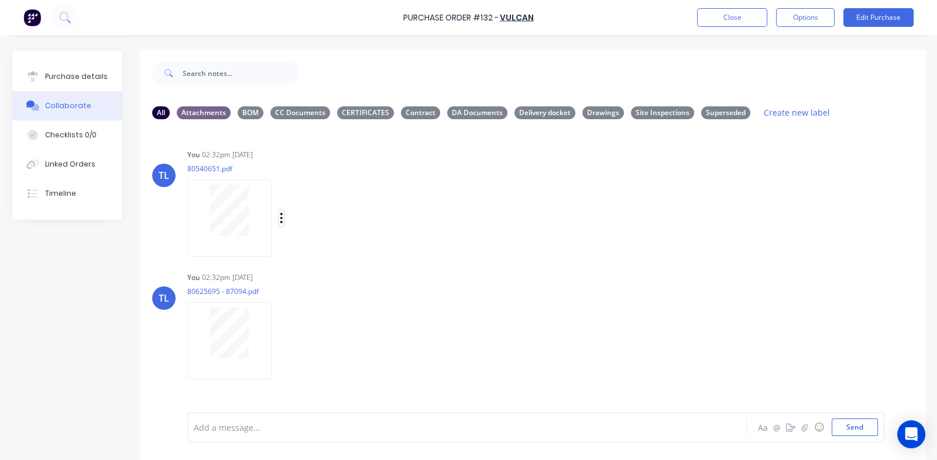
click at [281, 218] on icon "button" at bounding box center [281, 218] width 2 height 11
click at [309, 221] on button "Labels" at bounding box center [358, 223] width 132 height 26
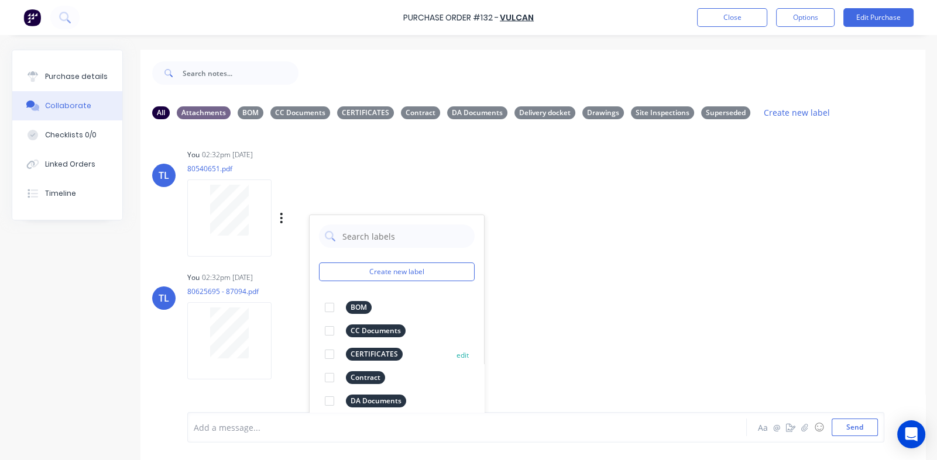
click at [329, 354] on div at bounding box center [329, 354] width 23 height 23
click at [614, 293] on div "TL You 02:32pm [DATE] 80625695 - 87094.pdf Labels Download Delete" at bounding box center [532, 321] width 784 height 105
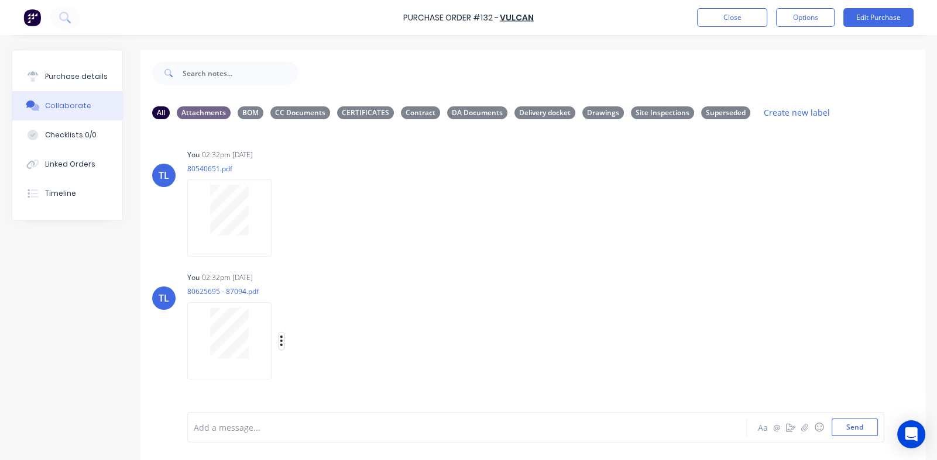
click at [279, 341] on button "button" at bounding box center [281, 341] width 5 height 17
click at [338, 348] on button "Labels" at bounding box center [358, 344] width 132 height 26
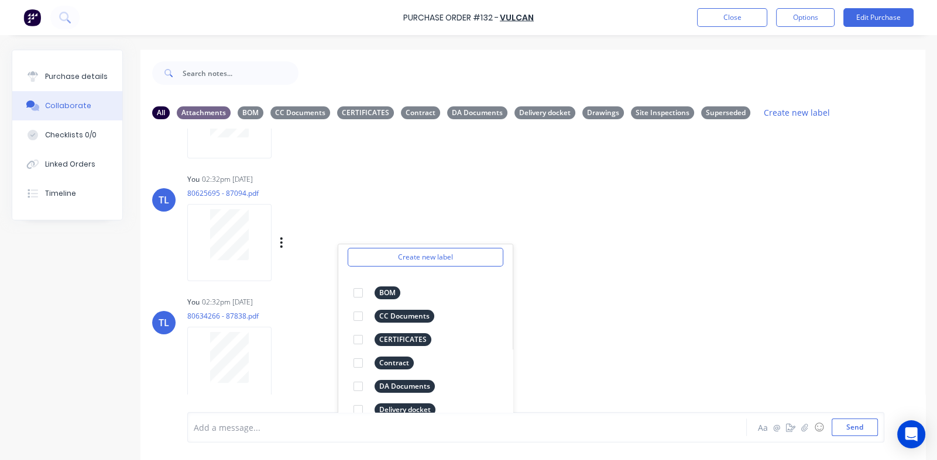
scroll to position [175, 0]
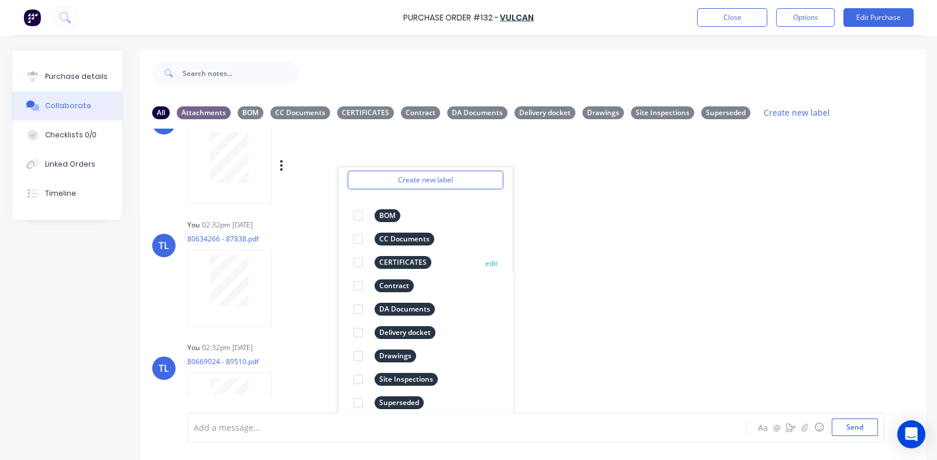
click at [358, 264] on div at bounding box center [357, 262] width 23 height 23
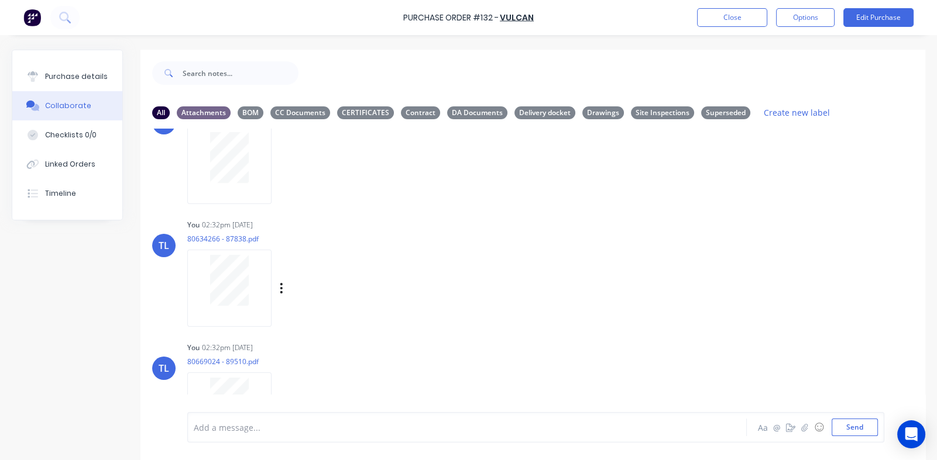
click at [602, 237] on div "TL You 02:32pm [DATE] 80634266 - 87838.pdf Labels Download Delete" at bounding box center [532, 268] width 784 height 105
click at [281, 293] on icon "button" at bounding box center [281, 288] width 2 height 11
click at [328, 299] on button "Labels" at bounding box center [358, 293] width 132 height 26
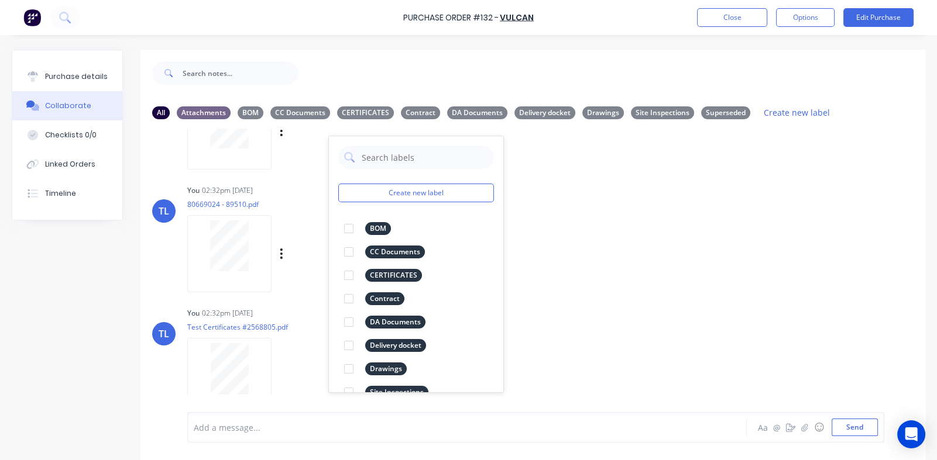
scroll to position [340, 0]
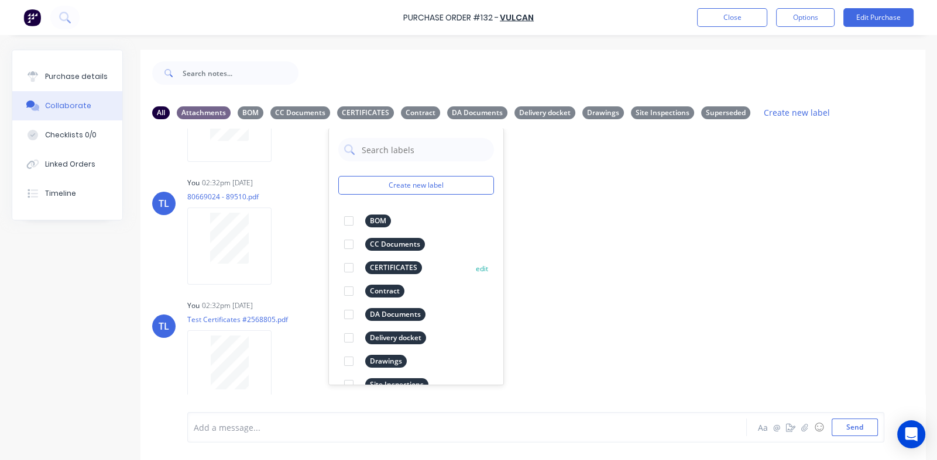
click at [348, 264] on div at bounding box center [348, 267] width 23 height 23
click at [605, 245] on div "TL You 02:32pm [DATE] 80669024 - 89510.pdf Labels Download Delete" at bounding box center [532, 226] width 784 height 105
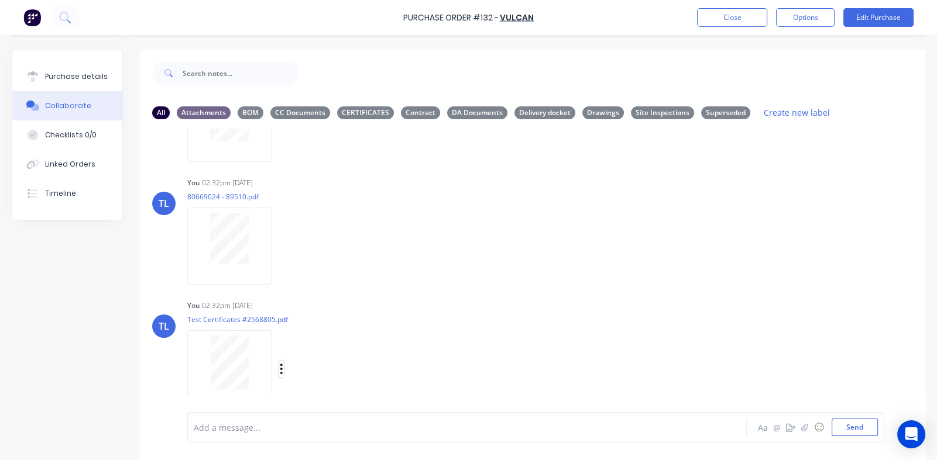
click at [281, 366] on icon "button" at bounding box center [282, 369] width 4 height 13
click at [321, 341] on button "Labels" at bounding box center [358, 344] width 132 height 26
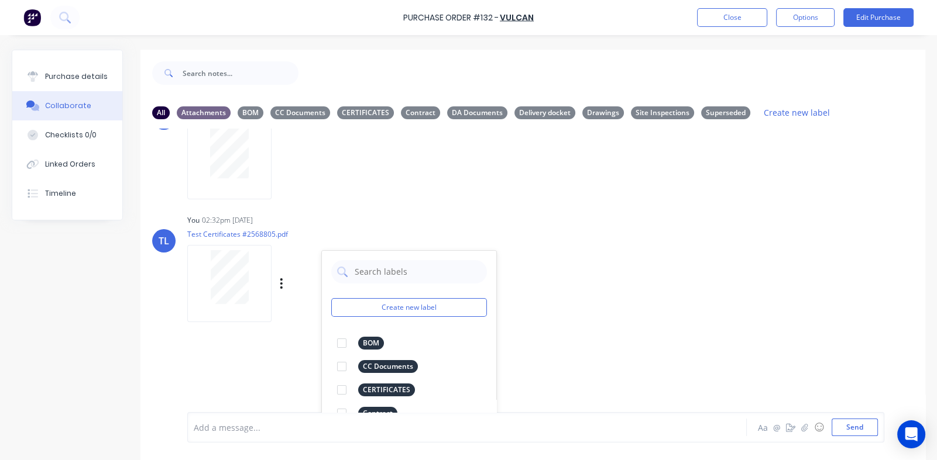
scroll to position [520, 0]
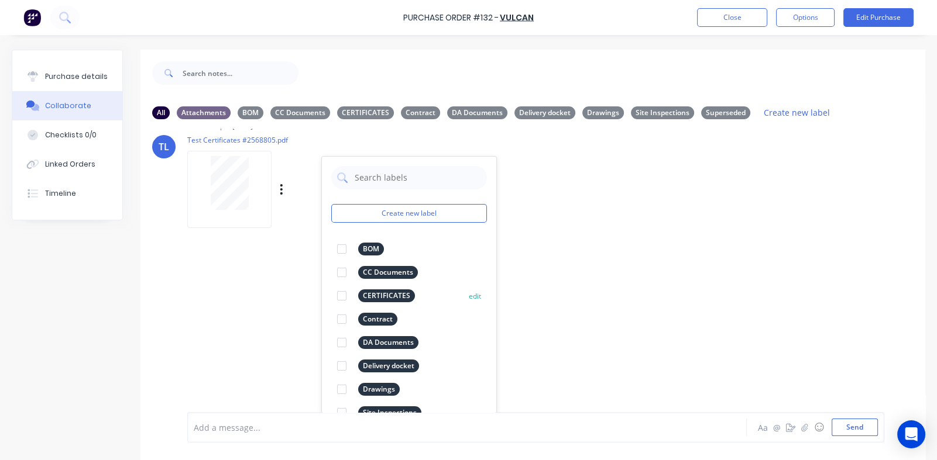
click at [341, 297] on div at bounding box center [341, 295] width 23 height 23
click at [596, 264] on div "TL You 02:32pm [DATE] 80540651.pdf Labels Download Delete TL You 02:32pm [DATE]…" at bounding box center [532, 271] width 784 height 284
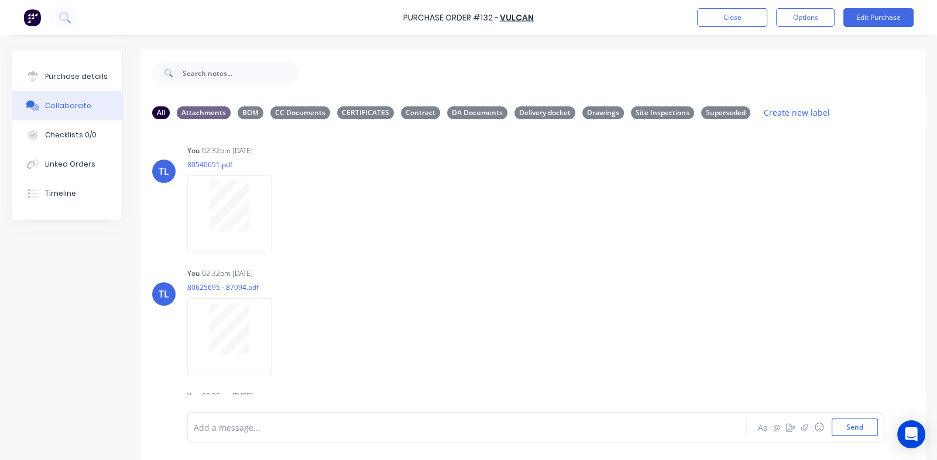
scroll to position [0, 0]
click at [371, 111] on div "CERTIFICATES" at bounding box center [365, 112] width 57 height 13
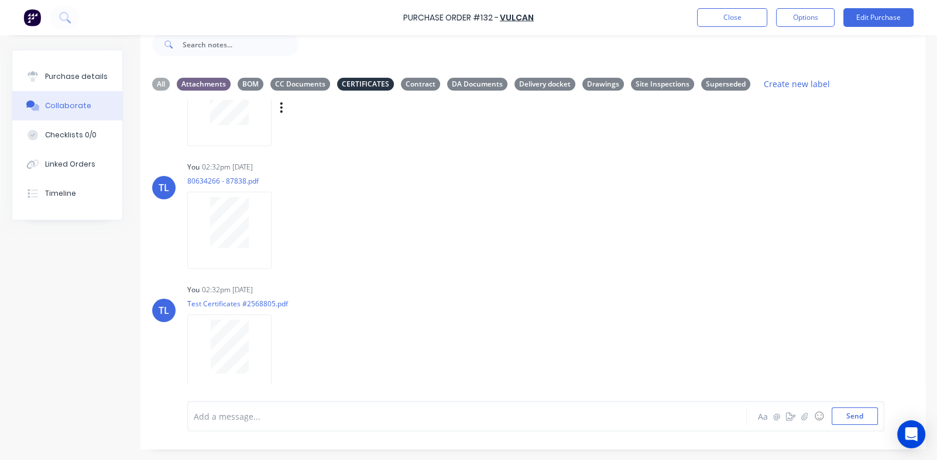
scroll to position [218, 0]
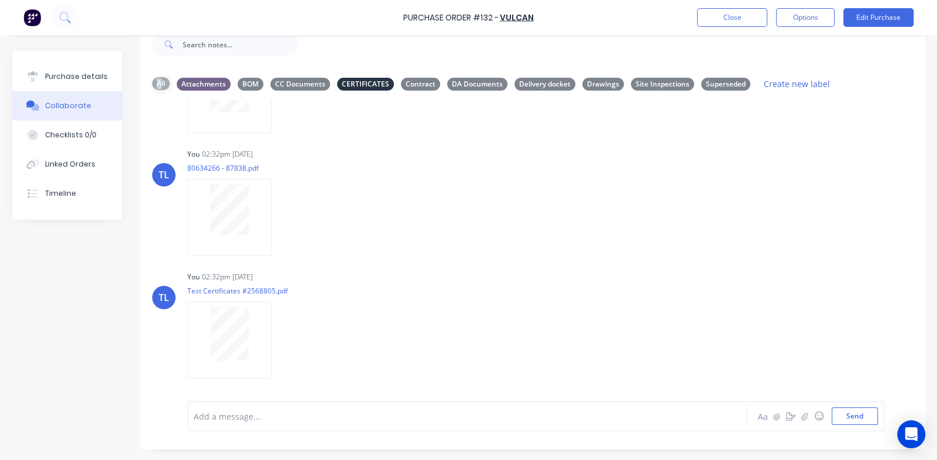
click at [161, 81] on div "All" at bounding box center [161, 83] width 18 height 13
click at [280, 338] on icon "button" at bounding box center [282, 340] width 4 height 13
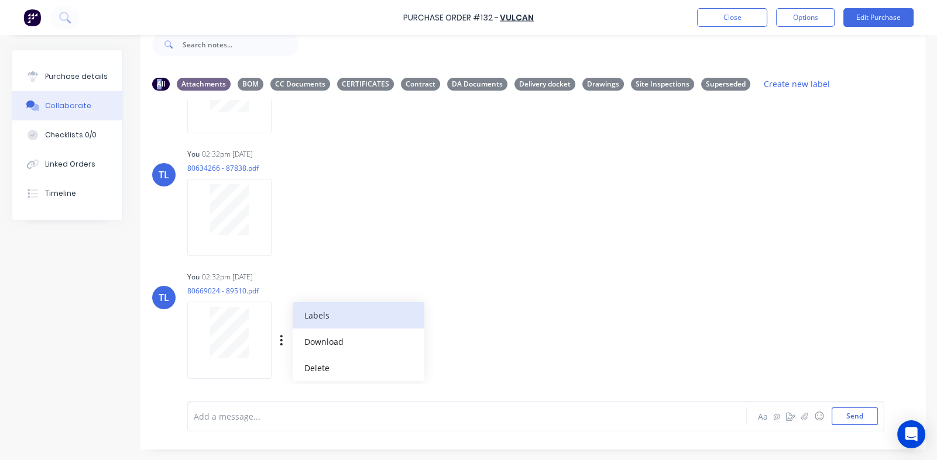
click at [320, 314] on button "Labels" at bounding box center [358, 315] width 132 height 26
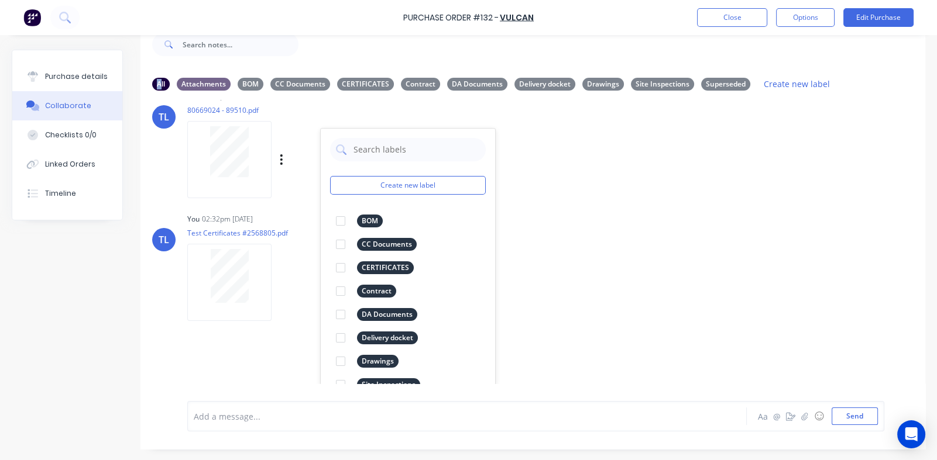
scroll to position [400, 0]
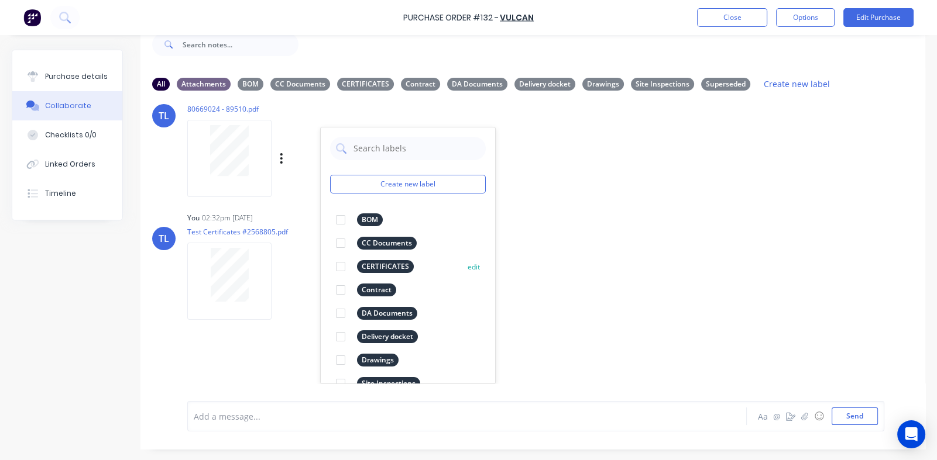
click at [340, 263] on div at bounding box center [340, 266] width 23 height 23
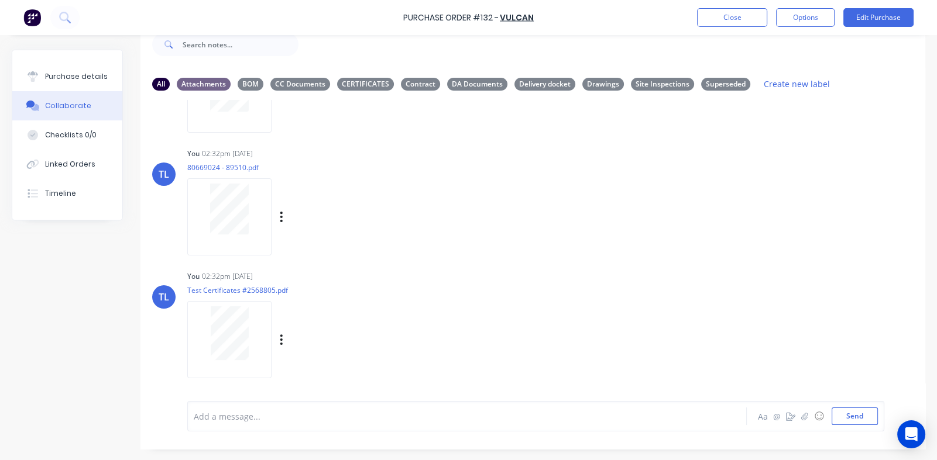
click at [584, 225] on div "TL You 02:32pm [DATE] 80540651.pdf Labels Download Delete TL You 02:32pm [DATE]…" at bounding box center [532, 75] width 784 height 597
click at [363, 86] on div "CERTIFICATES" at bounding box center [365, 83] width 57 height 13
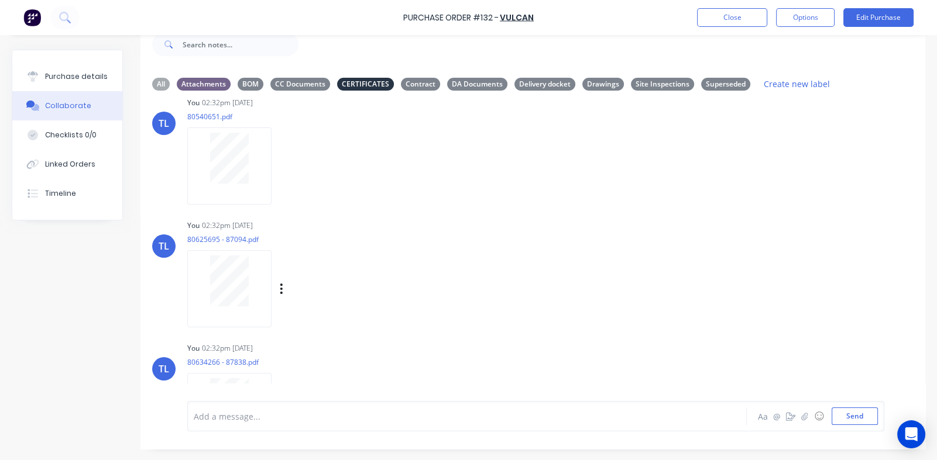
scroll to position [0, 0]
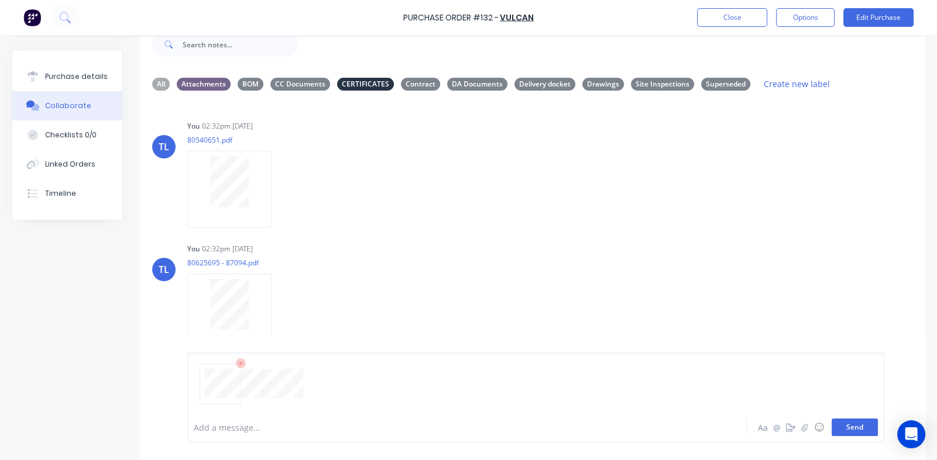
click at [851, 430] on button "Send" at bounding box center [854, 428] width 46 height 18
click at [161, 87] on div "All" at bounding box center [161, 83] width 18 height 13
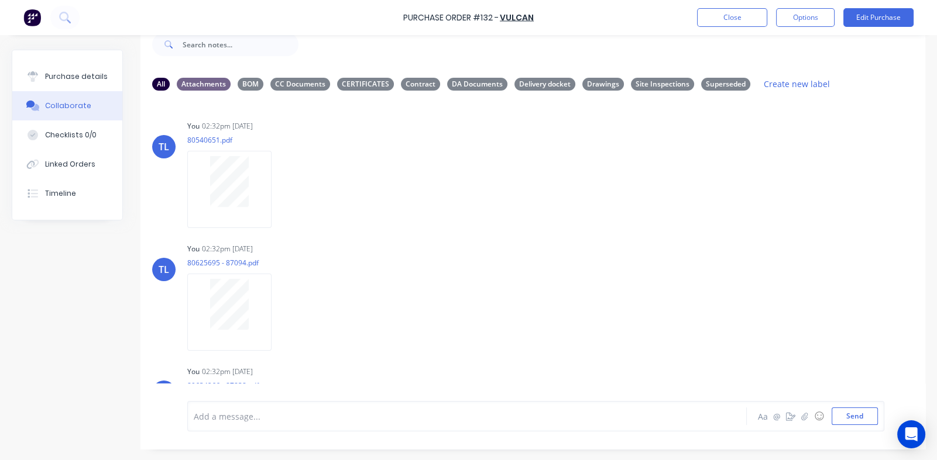
scroll to position [463, 0]
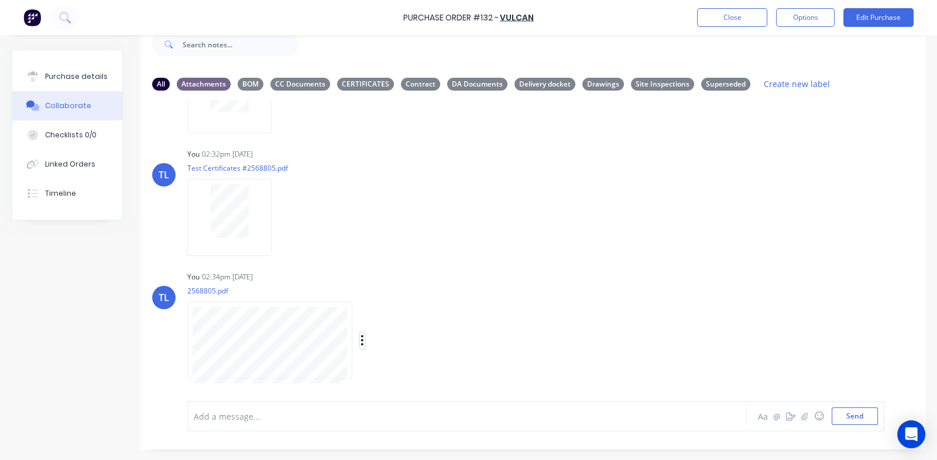
click at [362, 342] on icon "button" at bounding box center [362, 340] width 4 height 13
click at [397, 317] on button "Labels" at bounding box center [439, 315] width 132 height 26
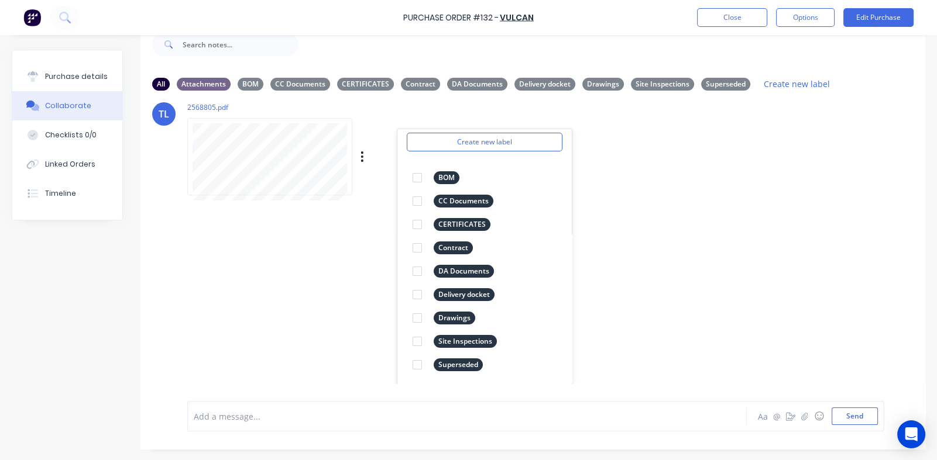
scroll to position [649, 0]
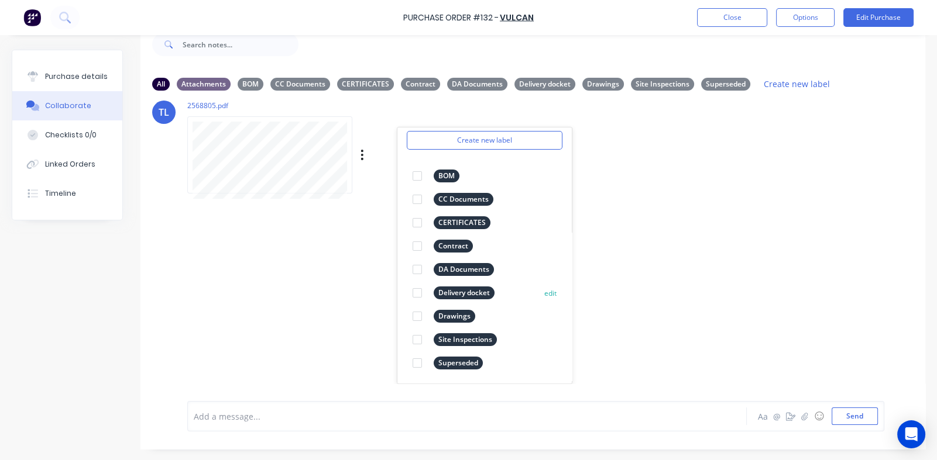
click at [417, 292] on div at bounding box center [416, 292] width 23 height 23
click at [669, 257] on div "TL You 02:32pm [DATE] 80540651.pdf Labels Download Delete TL You 02:32pm [DATE]…" at bounding box center [532, 242] width 784 height 284
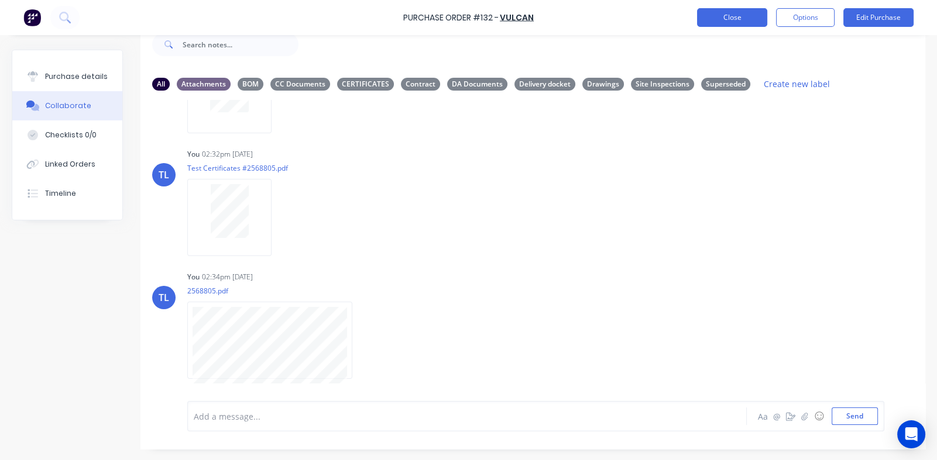
click at [747, 18] on button "Close" at bounding box center [732, 17] width 70 height 19
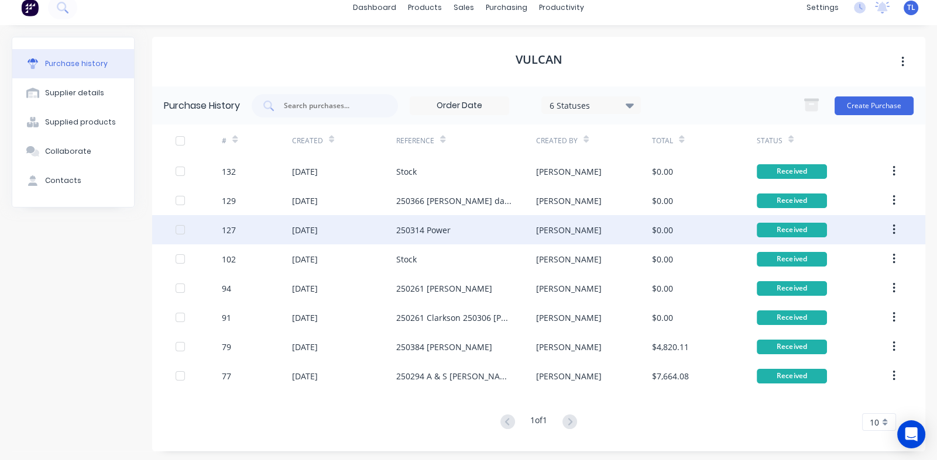
scroll to position [13, 0]
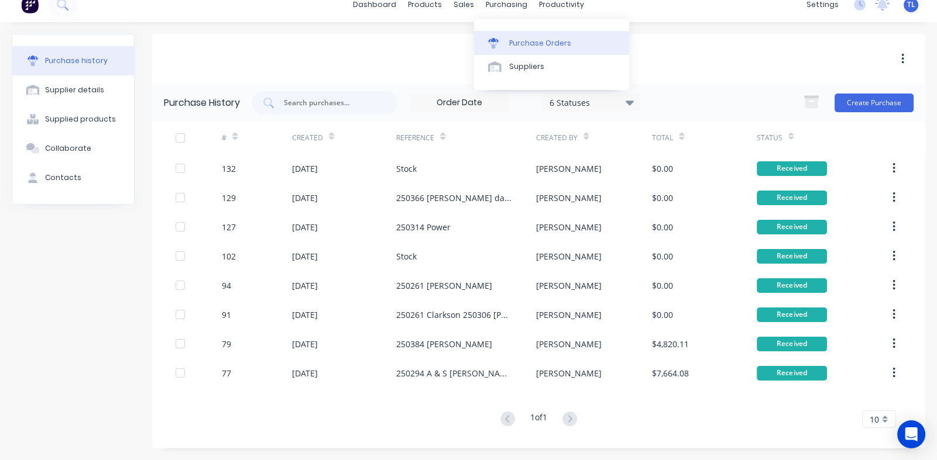
click at [527, 42] on div "Purchase Orders" at bounding box center [540, 43] width 62 height 11
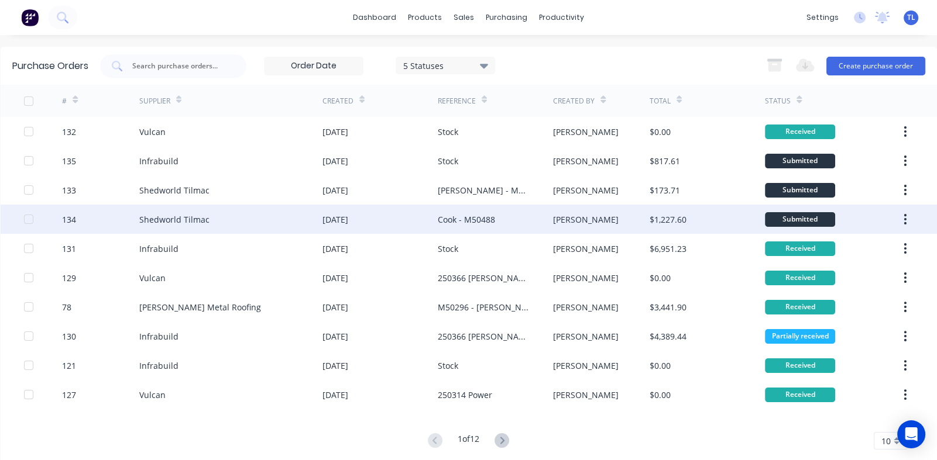
click at [240, 215] on div "Shedworld Tilmac" at bounding box center [230, 219] width 183 height 29
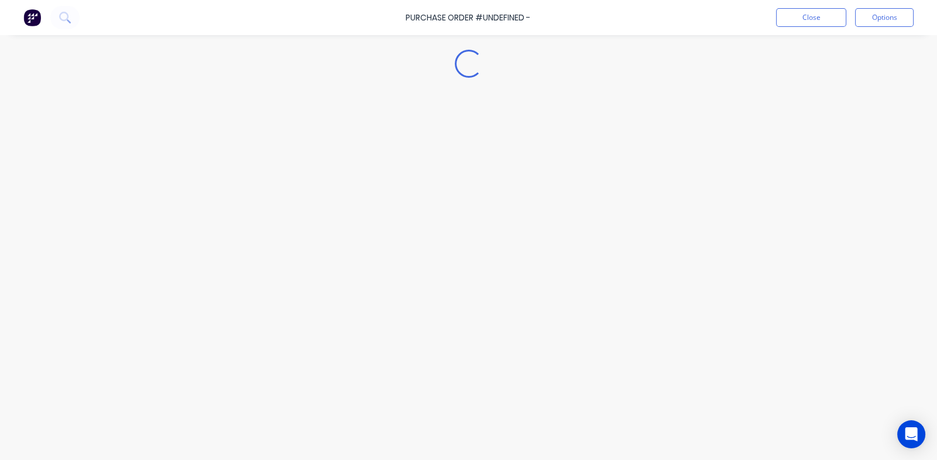
type textarea "x"
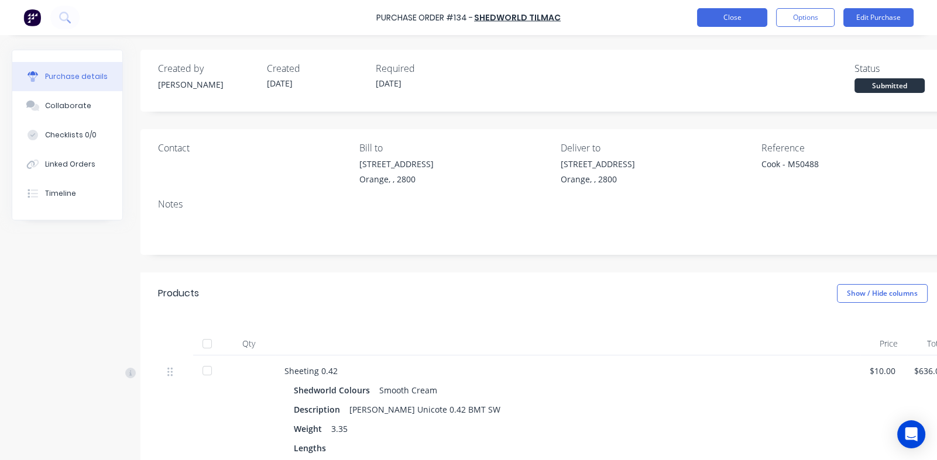
click at [734, 16] on button "Close" at bounding box center [732, 17] width 70 height 19
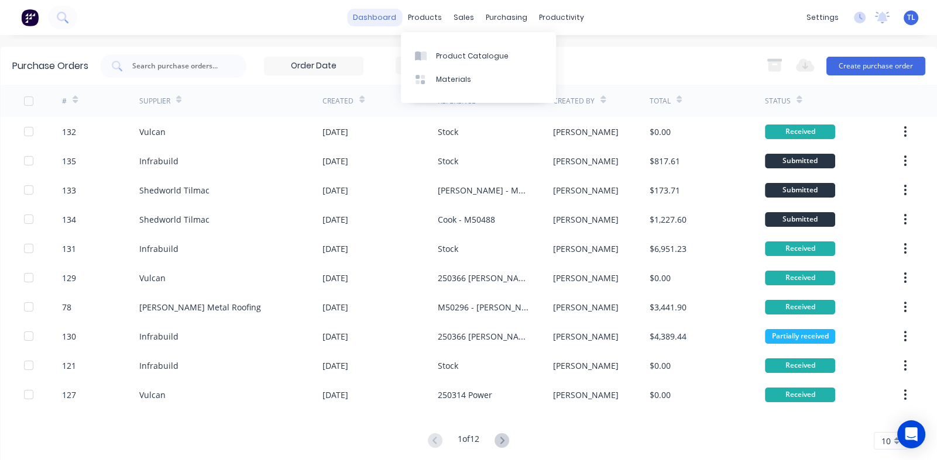
click at [382, 15] on link "dashboard" at bounding box center [374, 18] width 55 height 18
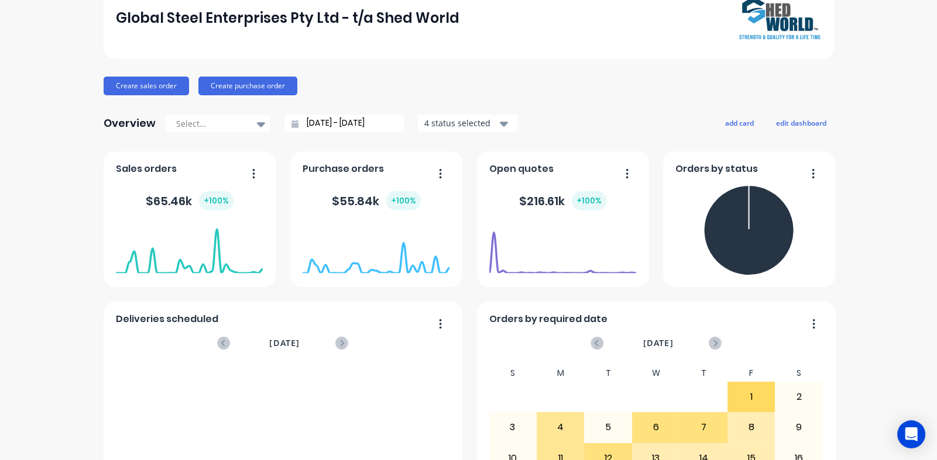
scroll to position [208, 0]
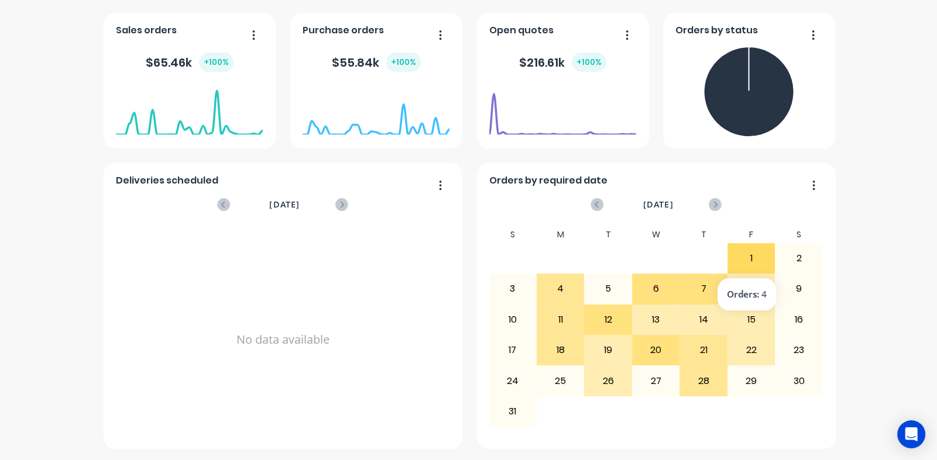
click at [754, 253] on div "1" at bounding box center [751, 258] width 47 height 29
